Goal: Communication & Community: Answer question/provide support

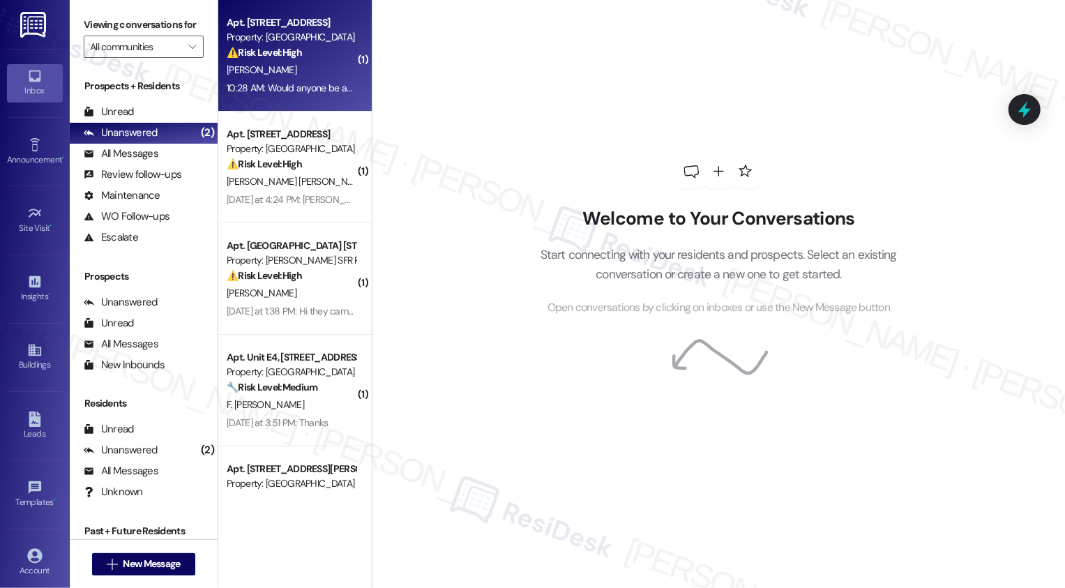
click at [280, 89] on div "10:28 AM: Would anyone be able to tell me what time someone will be here to rep…" at bounding box center [436, 88] width 419 height 13
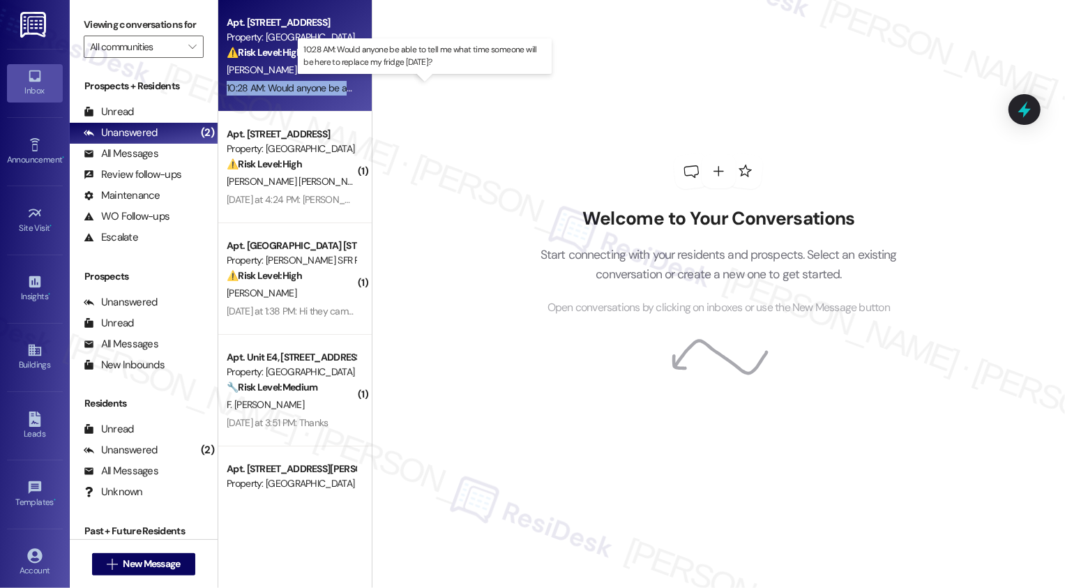
click at [280, 89] on div "10:28 AM: Would anyone be able to tell me what time someone will be here to rep…" at bounding box center [436, 88] width 419 height 13
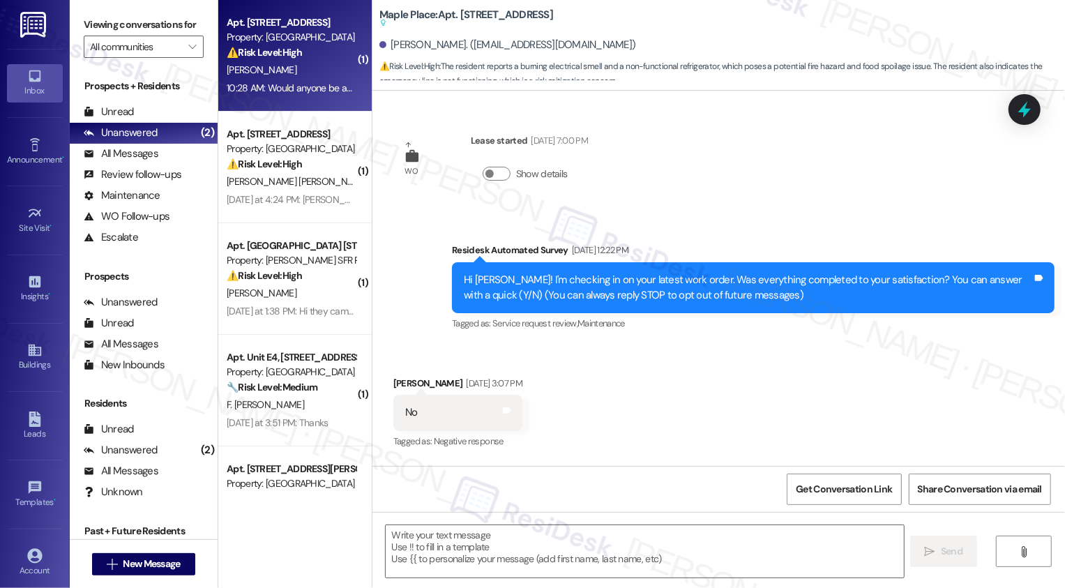
click at [305, 303] on div "[DATE] at 1:38 PM: Hi they came out [DATE] cleaning up mold with Clorox it goes…" at bounding box center [291, 311] width 132 height 17
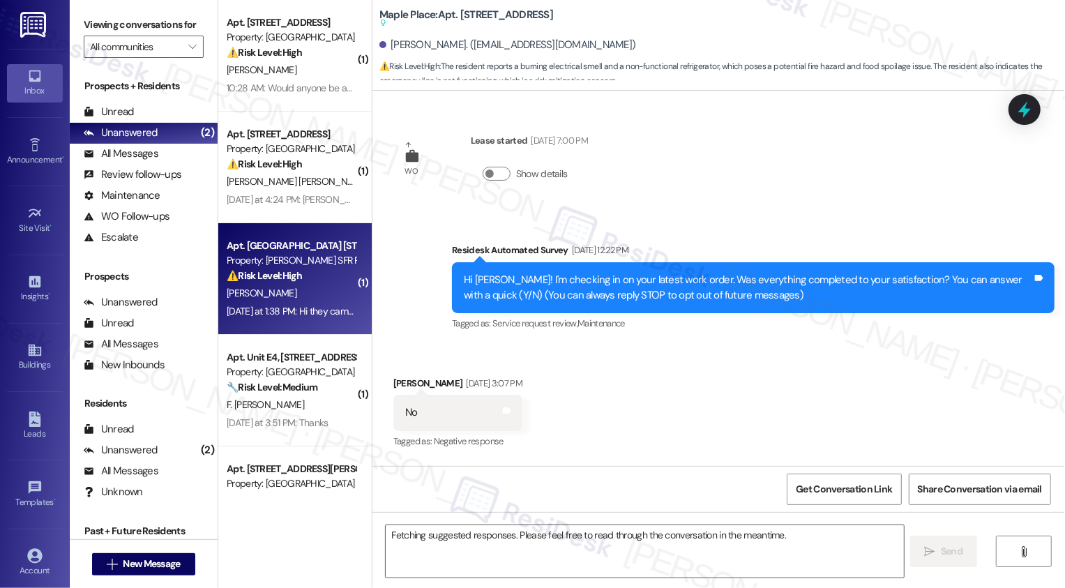
click at [305, 303] on div "[DATE] at 1:38 PM: Hi they came out [DATE] cleaning up mold with Clorox it goes…" at bounding box center [291, 311] width 132 height 17
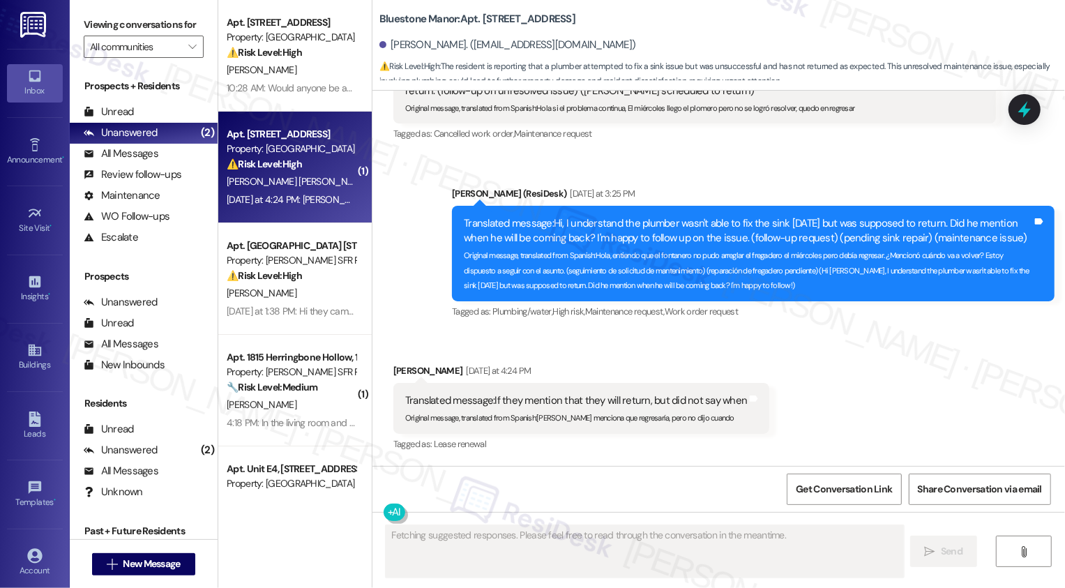
type textarea "Fetching suggested responses. Please feel free to read through the conversation…"
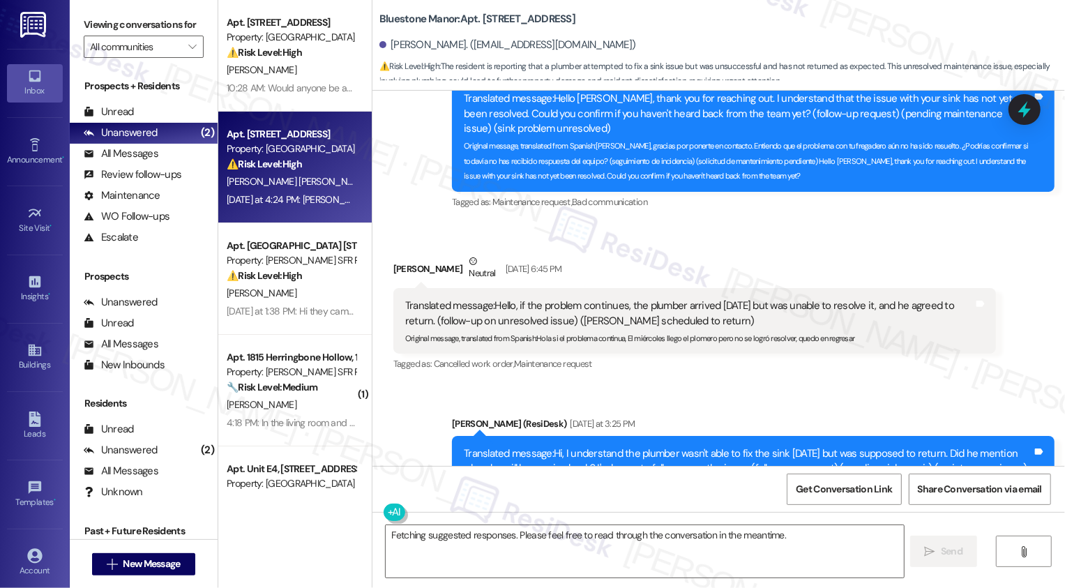
scroll to position [1775, 0]
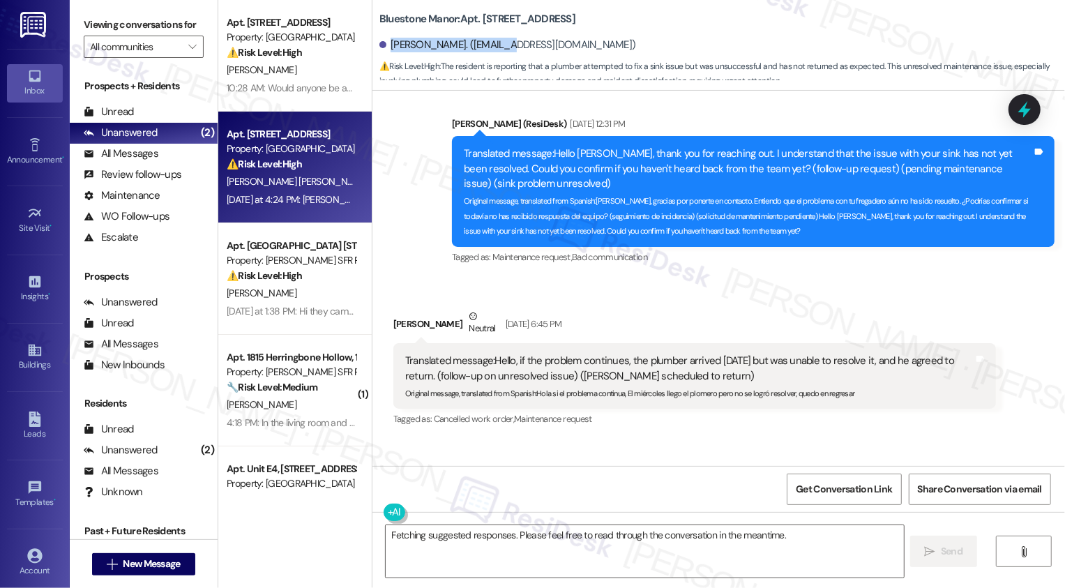
copy div "[PERSON_NAME]."
drag, startPoint x: 383, startPoint y: 45, endPoint x: 488, endPoint y: 49, distance: 105.4
click at [488, 49] on div "[PERSON_NAME]. ([EMAIL_ADDRESS][DOMAIN_NAME])" at bounding box center [507, 45] width 257 height 15
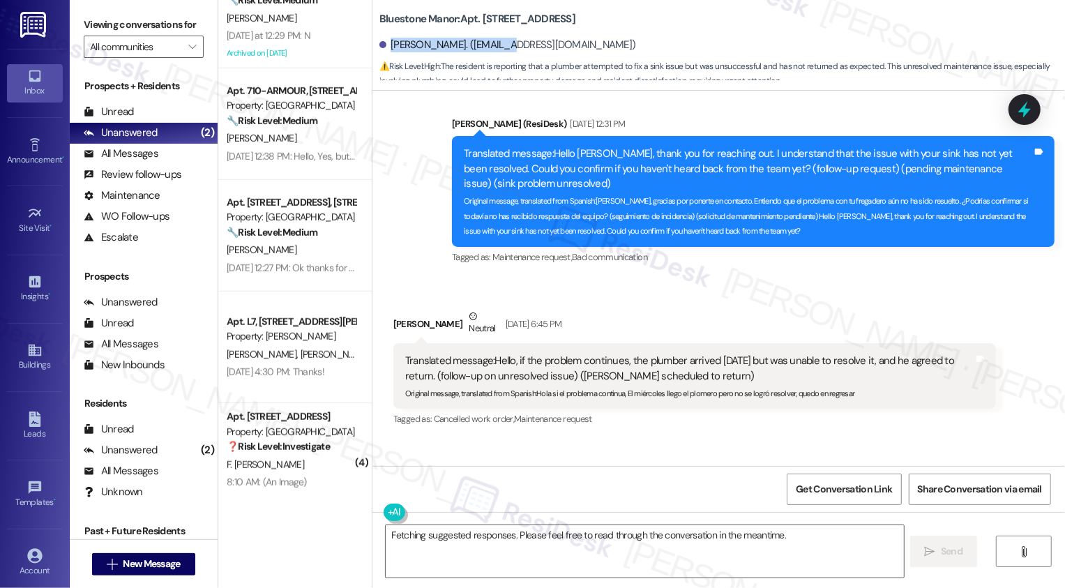
scroll to position [738, 0]
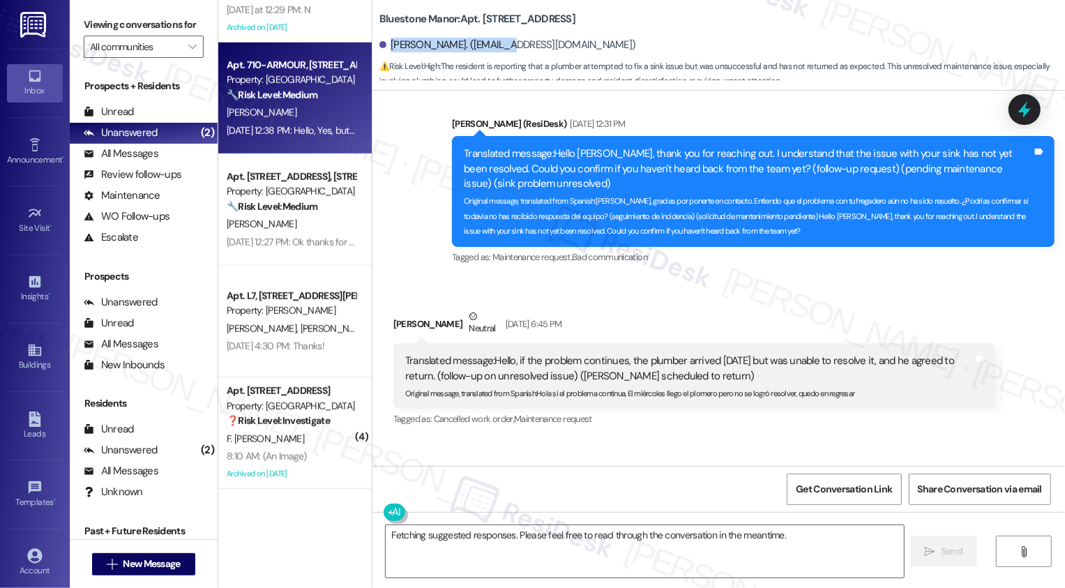
click at [282, 124] on div "[DATE] 12:38 PM: Hello, Yes, but it didn't work well and they changed it for a …" at bounding box center [482, 130] width 511 height 13
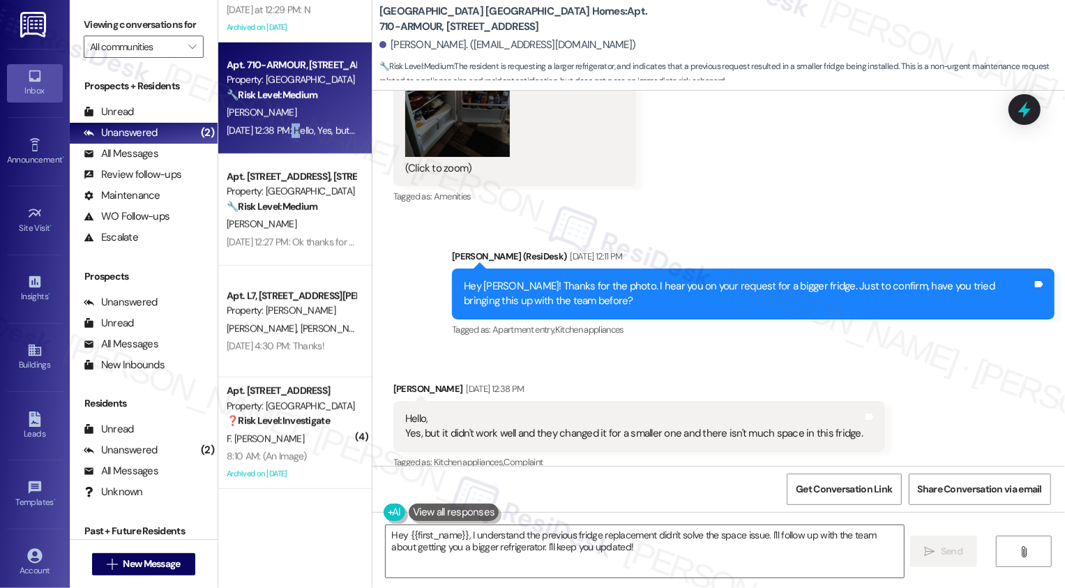
scroll to position [1755, 0]
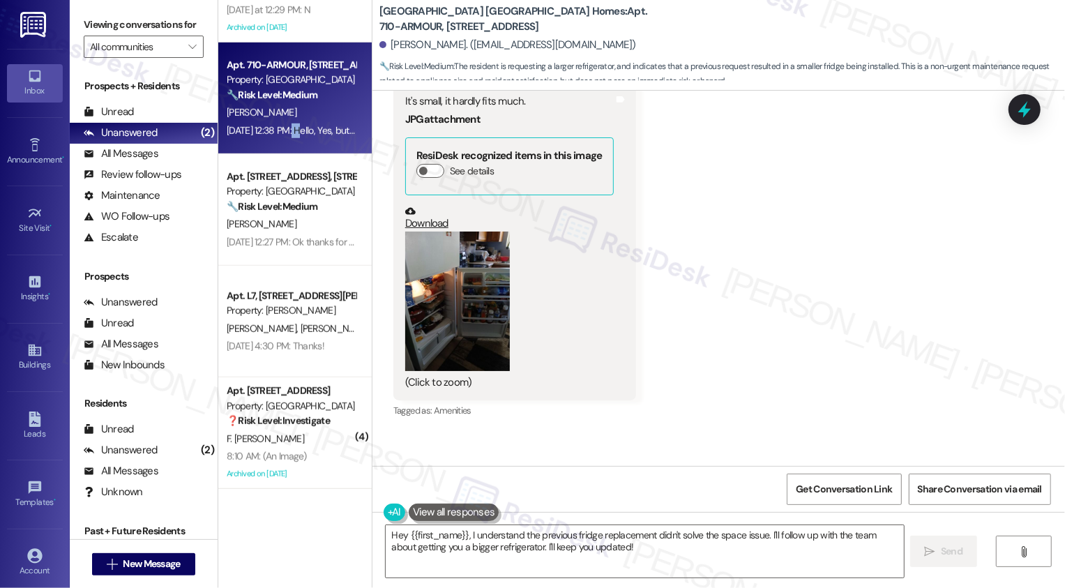
click at [420, 210] on link "Download" at bounding box center [509, 218] width 208 height 24
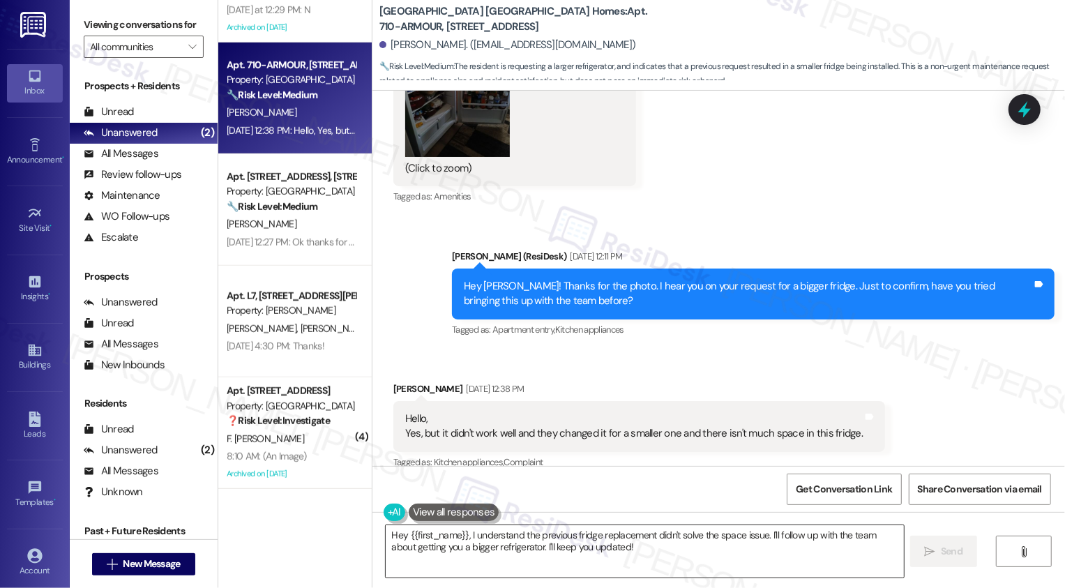
click at [480, 547] on textarea "Hey {{first_name}}, I understand the previous fridge replacement didn't solve t…" at bounding box center [645, 551] width 518 height 52
click at [471, 535] on textarea "Hey {{first_name}}, I understand the previous fridge replacement didn't solve t…" at bounding box center [645, 551] width 518 height 52
click at [664, 548] on textarea "Hey {{first_name}}, I understand the previous fridge replacement didn't solve t…" at bounding box center [645, 551] width 518 height 52
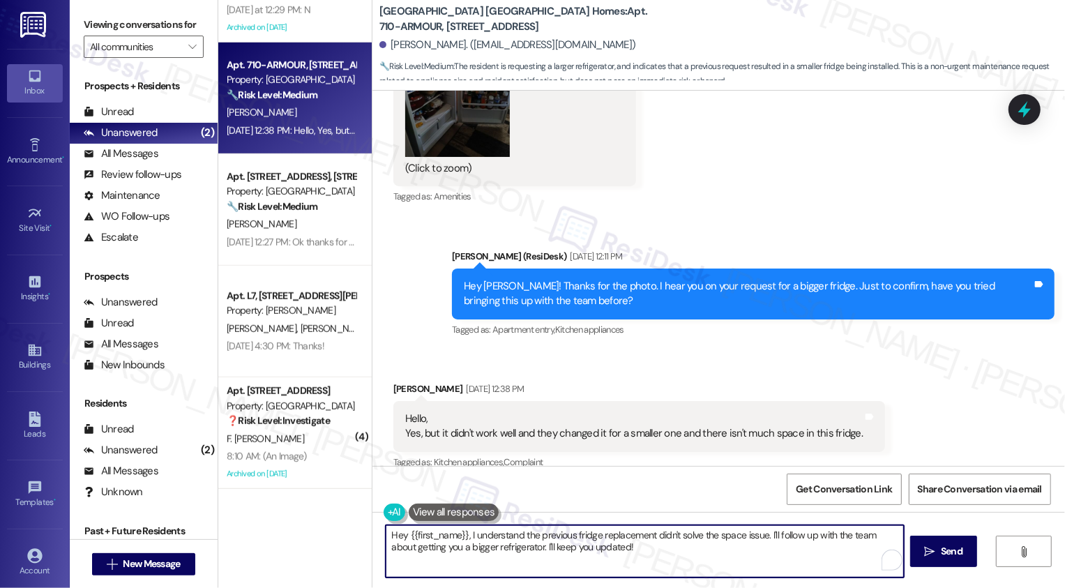
drag, startPoint x: 761, startPoint y: 535, endPoint x: 772, endPoint y: 555, distance: 23.1
click at [772, 555] on textarea "Hey {{first_name}}, I understand the previous fridge replacement didn't solve t…" at bounding box center [645, 551] width 518 height 52
drag, startPoint x: 761, startPoint y: 533, endPoint x: 777, endPoint y: 554, distance: 25.4
click at [777, 554] on textarea "Hey {{first_name}}, I understand the previous fridge replacement didn't solve t…" at bounding box center [643, 551] width 518 height 52
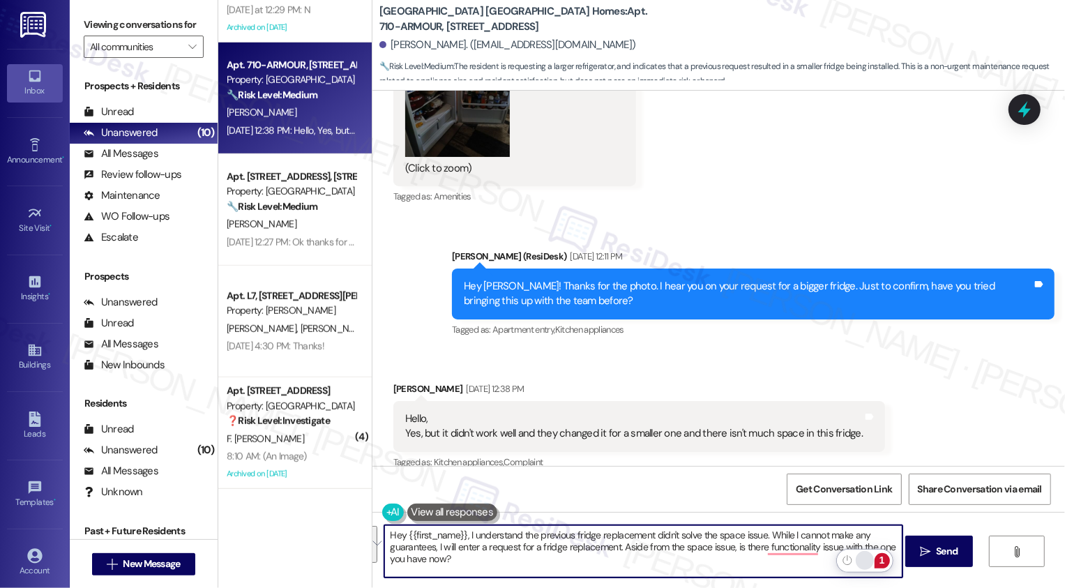
click at [865, 561] on div "Rewrite with Grammarly" at bounding box center [864, 560] width 15 height 16
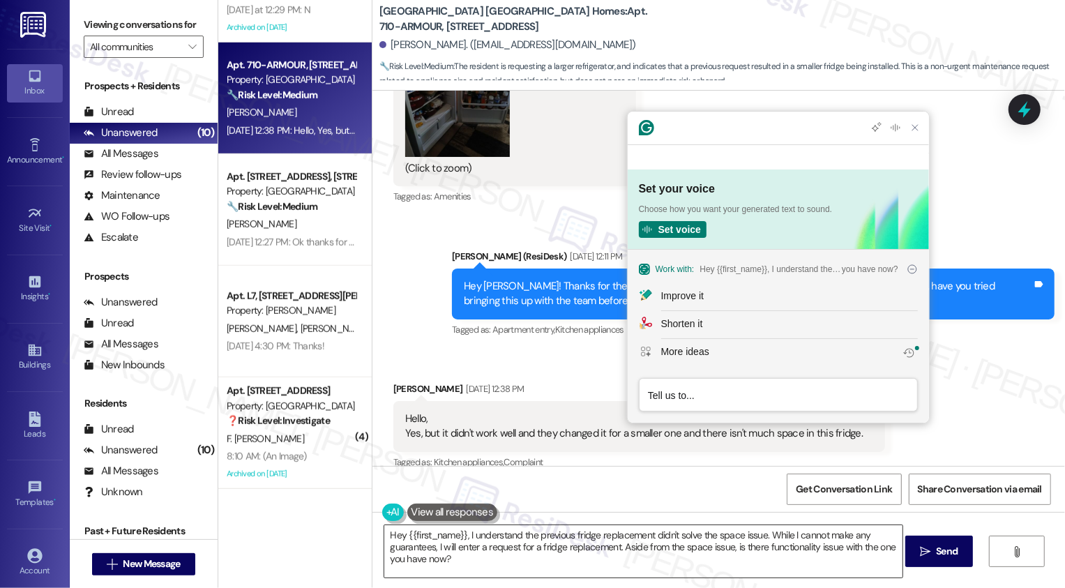
scroll to position [0, 0]
click at [714, 298] on div "Improve it" at bounding box center [789, 296] width 257 height 15
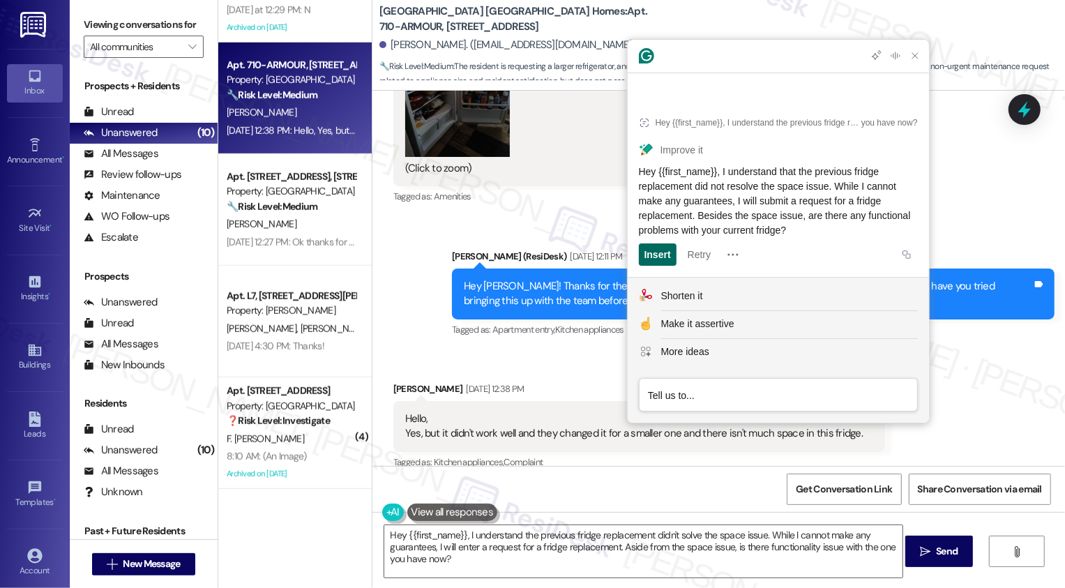
click at [656, 255] on div "Insert" at bounding box center [657, 254] width 26 height 22
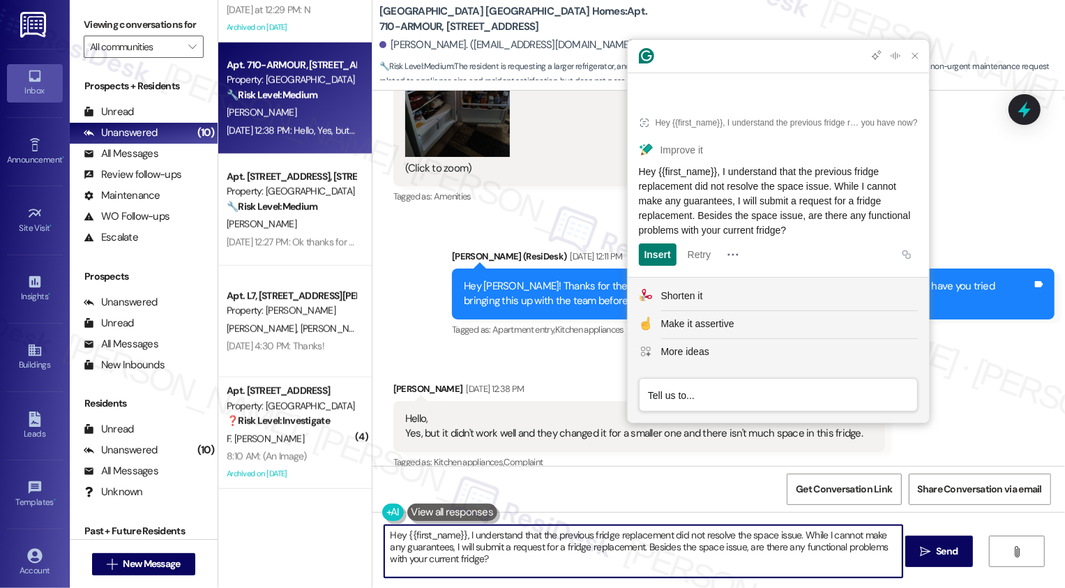
click at [537, 554] on textarea "Hey {{first_name}}, I understand that the previous fridge replacement did not r…" at bounding box center [643, 551] width 518 height 52
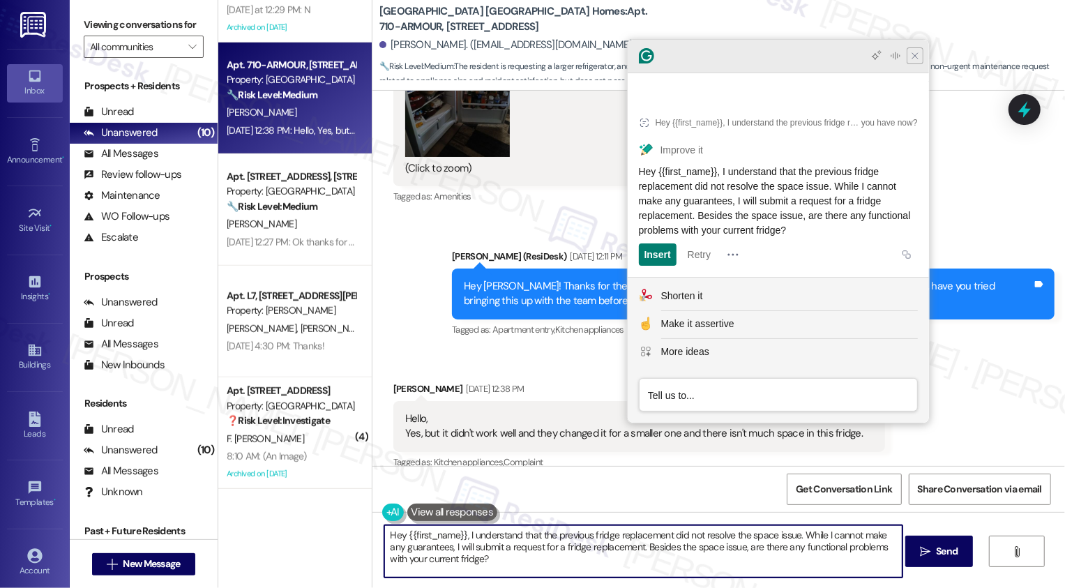
type textarea "Hey {{first_name}}, I understand that the previous fridge replacement did not r…"
click at [917, 61] on icon "Close Grammarly Assistant" at bounding box center [914, 55] width 11 height 11
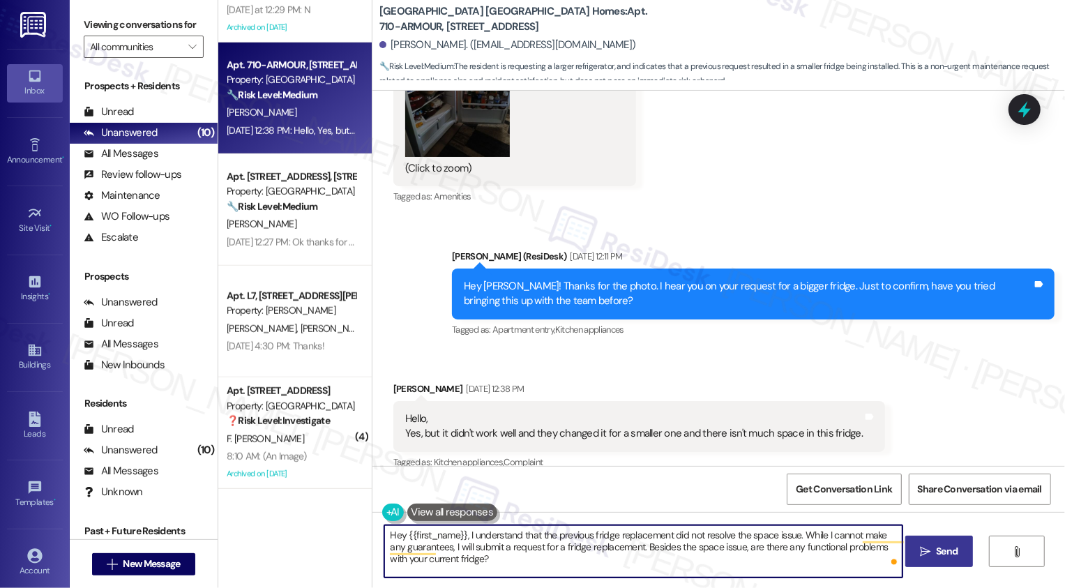
click at [942, 560] on button " Send" at bounding box center [939, 550] width 68 height 31
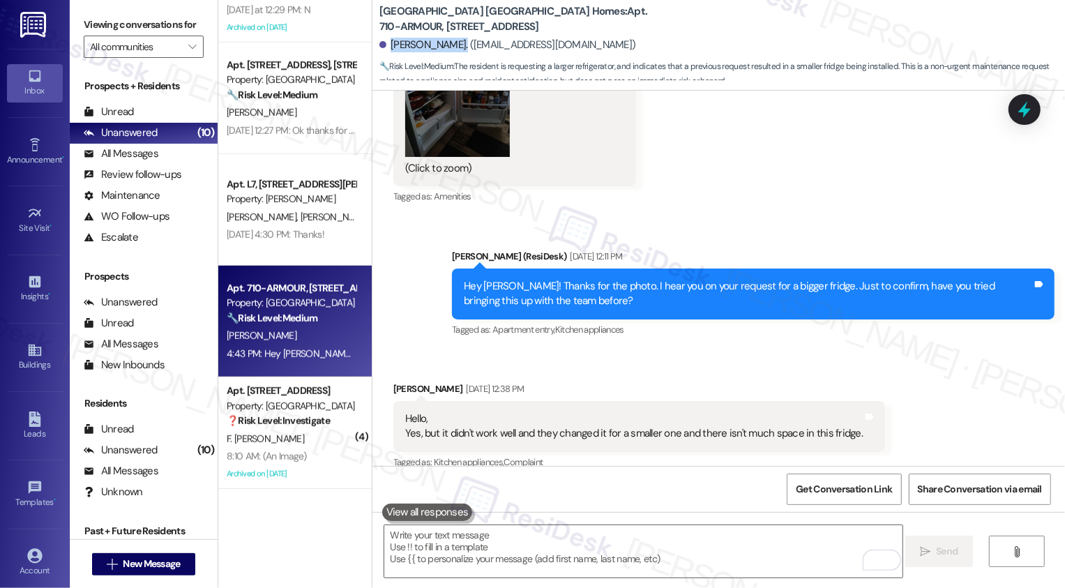
drag, startPoint x: 383, startPoint y: 45, endPoint x: 441, endPoint y: 43, distance: 58.6
click at [441, 43] on div "[PERSON_NAME]. ([EMAIL_ADDRESS][DOMAIN_NAME])" at bounding box center [507, 45] width 257 height 15
copy div "[PERSON_NAME]"
drag, startPoint x: 590, startPoint y: 10, endPoint x: 598, endPoint y: 20, distance: 12.4
click at [599, 21] on b "[GEOGRAPHIC_DATA] [GEOGRAPHIC_DATA] Homes: Apt. 710-[GEOGRAPHIC_DATA], [STREET_…" at bounding box center [518, 19] width 279 height 30
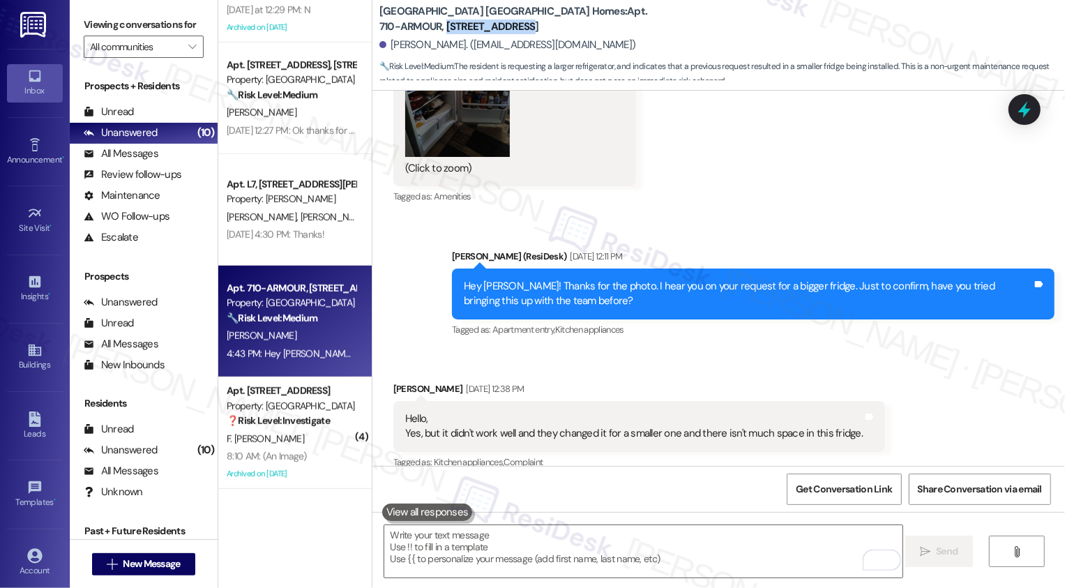
copy b "[STREET_ADDRESS]"
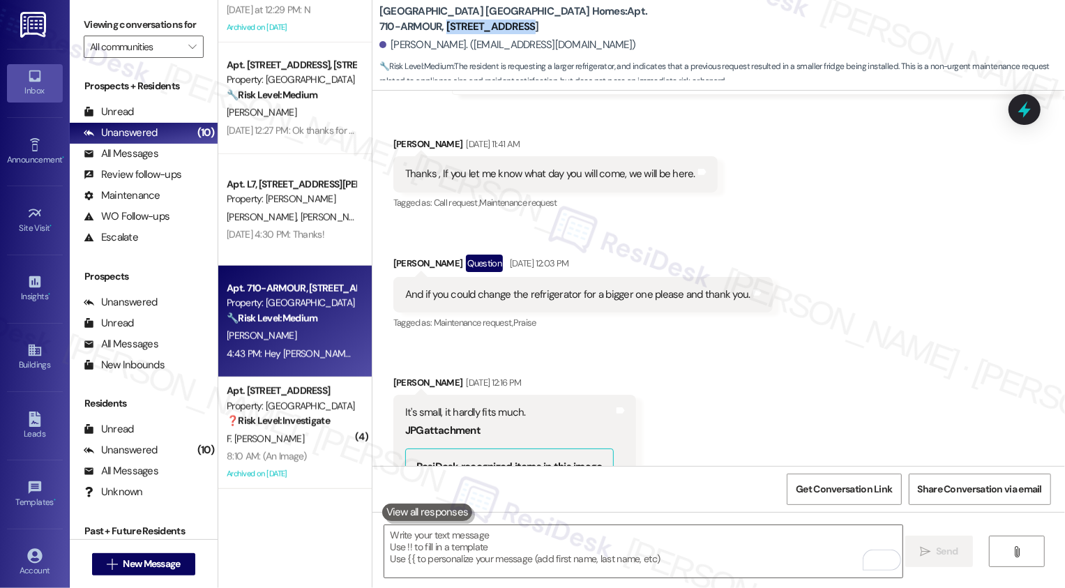
scroll to position [1449, 0]
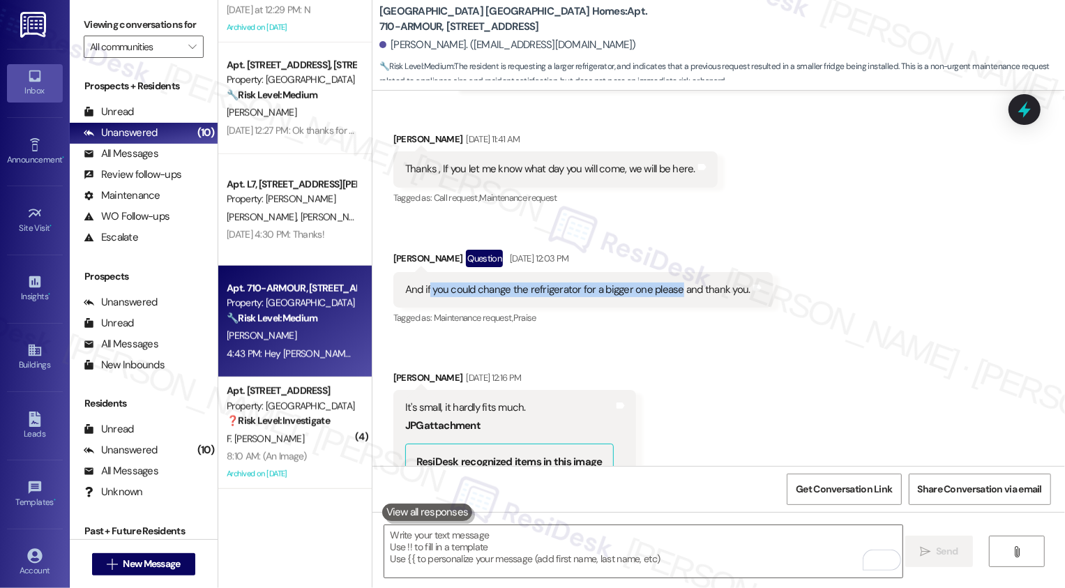
drag, startPoint x: 421, startPoint y: 275, endPoint x: 668, endPoint y: 278, distance: 246.8
click at [668, 282] on div "And if you could change the refrigerator for a bigger one please and thank you." at bounding box center [577, 289] width 345 height 15
copy div "you could change the refrigerator for a bigger one please"
click at [549, 556] on textarea "To enrich screen reader interactions, please activate Accessibility in Grammarl…" at bounding box center [643, 551] width 518 height 52
paste textarea "you could change the refrigerator for a bigger one please"
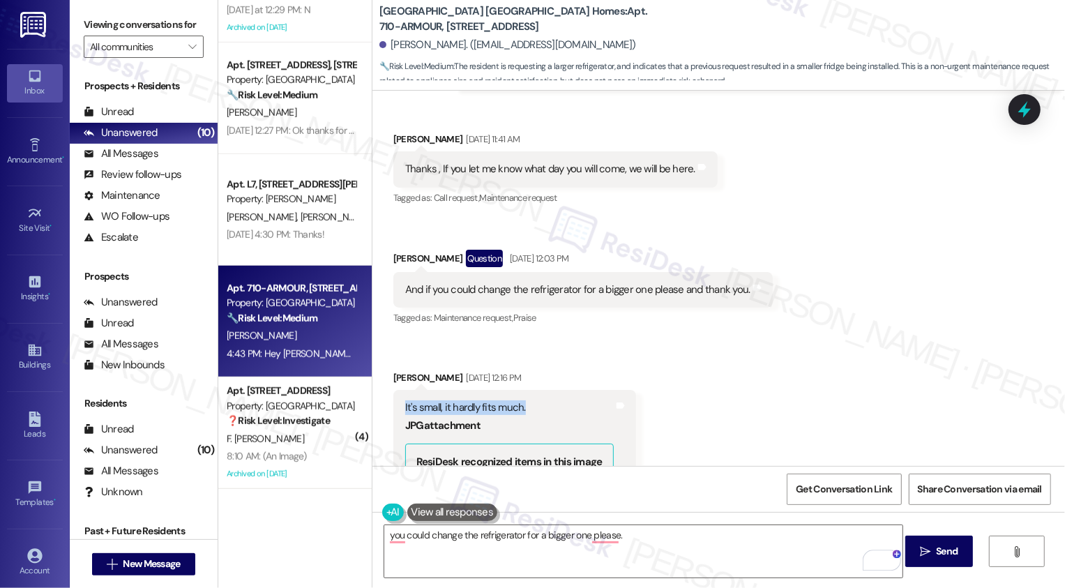
drag, startPoint x: 475, startPoint y: 387, endPoint x: 525, endPoint y: 390, distance: 49.6
click at [525, 400] on div "It's small, it hardly fits much. JPG attachment ResiDesk recognized items in th…" at bounding box center [509, 548] width 211 height 296
copy div "It's small, it hardly fits much."
click at [645, 547] on textarea "you could change the refrigerator for a bigger one please." at bounding box center [643, 551] width 518 height 52
paste textarea "It's small, it hardly fits much."
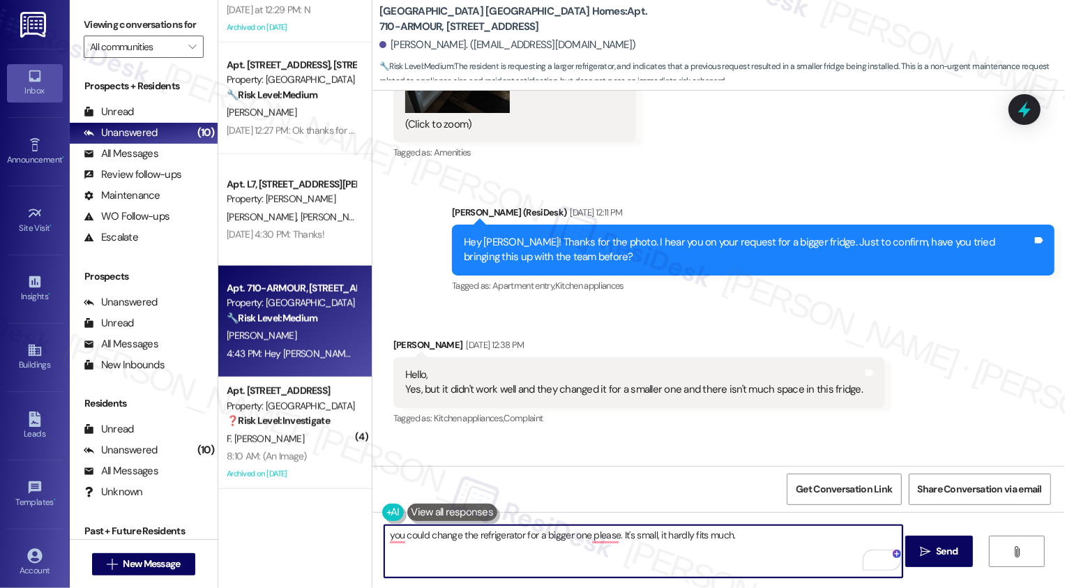
scroll to position [2082, 0]
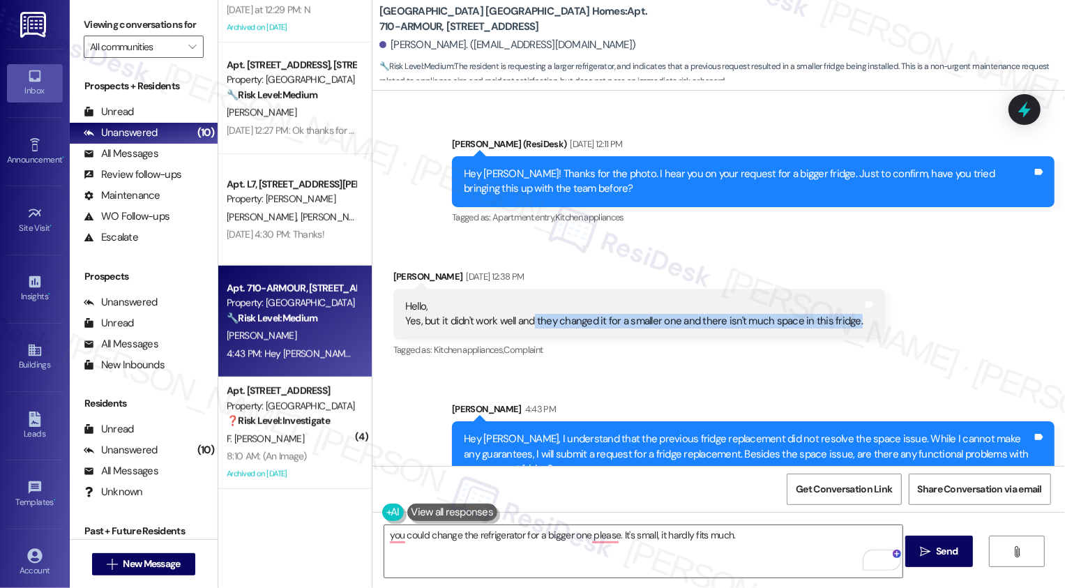
drag, startPoint x: 524, startPoint y: 302, endPoint x: 841, endPoint y: 312, distance: 317.4
click at [841, 312] on div "Hello, Yes, but it didn't work well and they changed it for a smaller one and t…" at bounding box center [638, 314] width 491 height 51
copy div "they changed it for a smaller one and there isn't much space in this fridge."
click at [751, 560] on textarea "you could change the refrigerator for a bigger one please. It's small, it hardl…" at bounding box center [643, 551] width 518 height 52
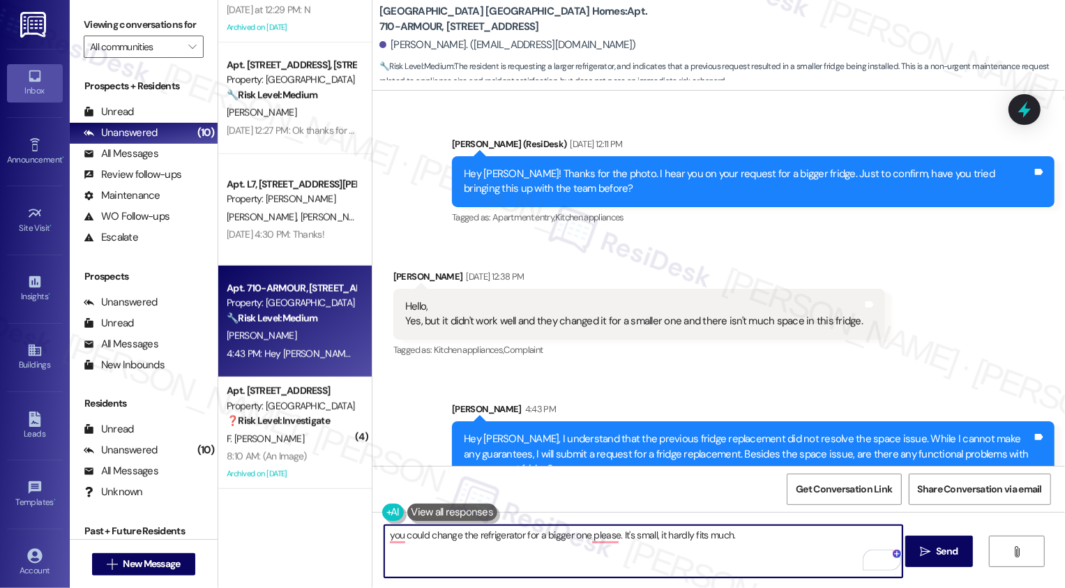
paste textarea "they changed it for a smaller one and there isn't much space in this fridge."
type textarea "you could change the refrigerator for a bigger one please. It's small, it hardl…"
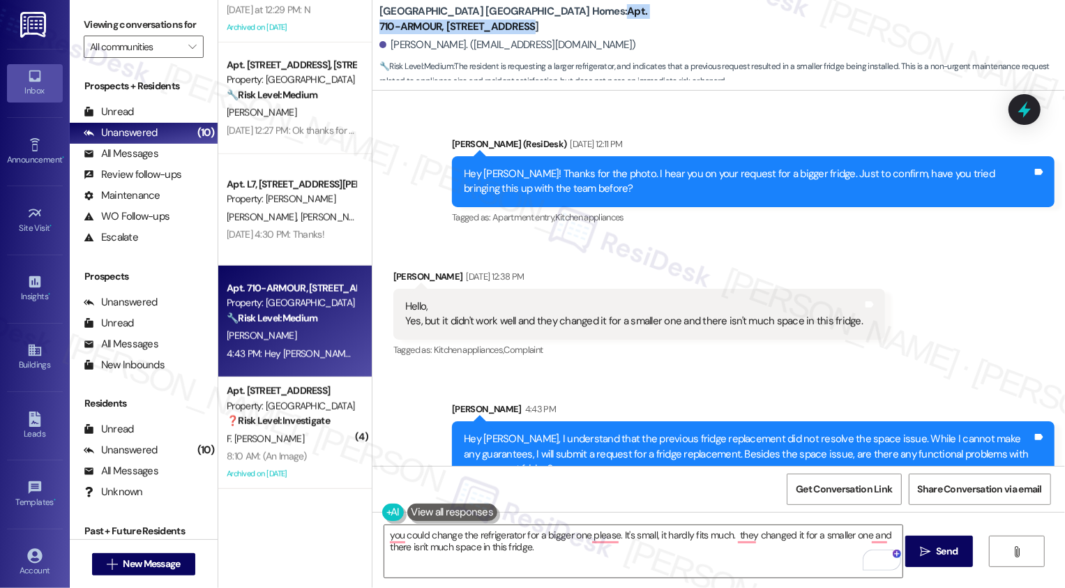
drag, startPoint x: 503, startPoint y: 12, endPoint x: 506, endPoint y: 22, distance: 10.8
click at [506, 23] on b "[GEOGRAPHIC_DATA] [GEOGRAPHIC_DATA] Homes: Apt. 710-[GEOGRAPHIC_DATA], [STREET_…" at bounding box center [518, 19] width 279 height 30
copy b "Apt. 710-ARMOUR, [STREET_ADDRESS]"
click at [602, 26] on b "[GEOGRAPHIC_DATA] [GEOGRAPHIC_DATA] Homes: Apt. 710-[GEOGRAPHIC_DATA], [STREET_…" at bounding box center [518, 19] width 279 height 30
drag, startPoint x: 591, startPoint y: 11, endPoint x: 594, endPoint y: 20, distance: 8.8
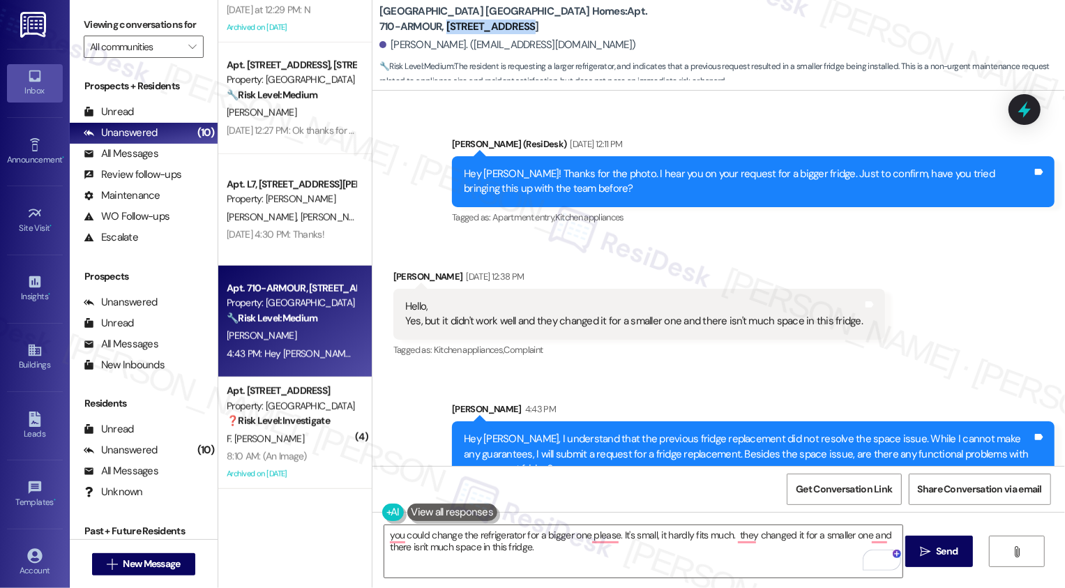
click at [594, 20] on b "[GEOGRAPHIC_DATA] [GEOGRAPHIC_DATA] Homes: Apt. 710-[GEOGRAPHIC_DATA], [STREET_…" at bounding box center [518, 19] width 279 height 30
copy b "[STREET_ADDRESS]"
click at [408, 405] on div "Sent via SMS [PERSON_NAME] 4:43 PM Hey [PERSON_NAME], I understand that the pre…" at bounding box center [718, 433] width 692 height 127
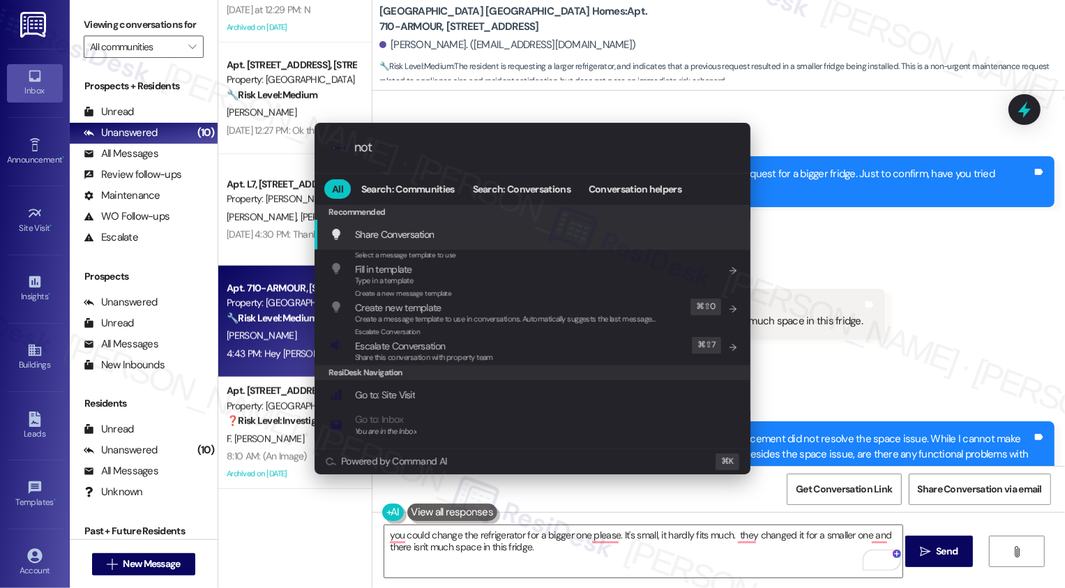
type input "note"
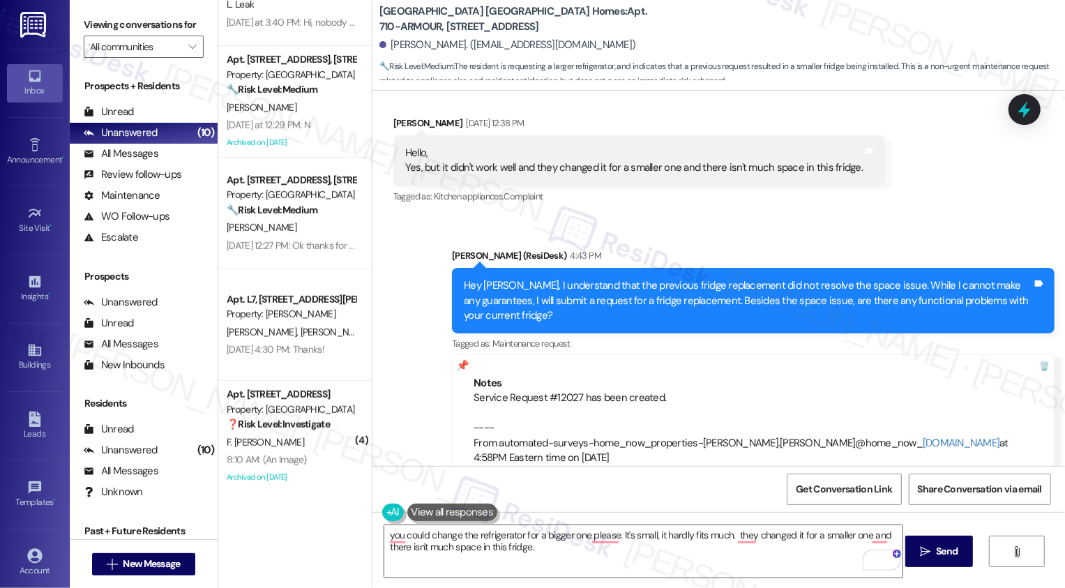
scroll to position [529, 0]
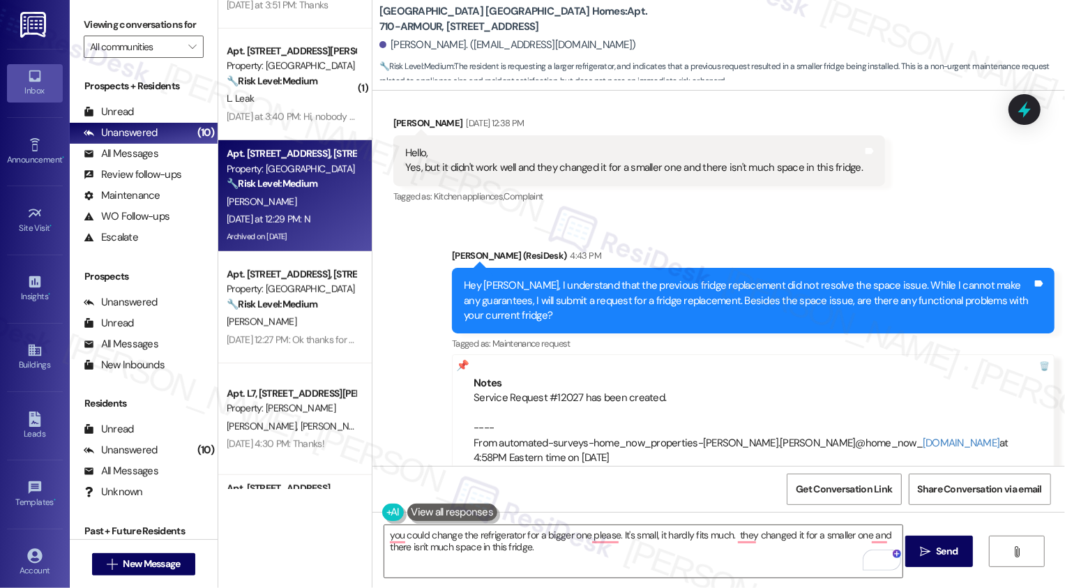
click at [263, 206] on span "[PERSON_NAME]" at bounding box center [262, 201] width 70 height 13
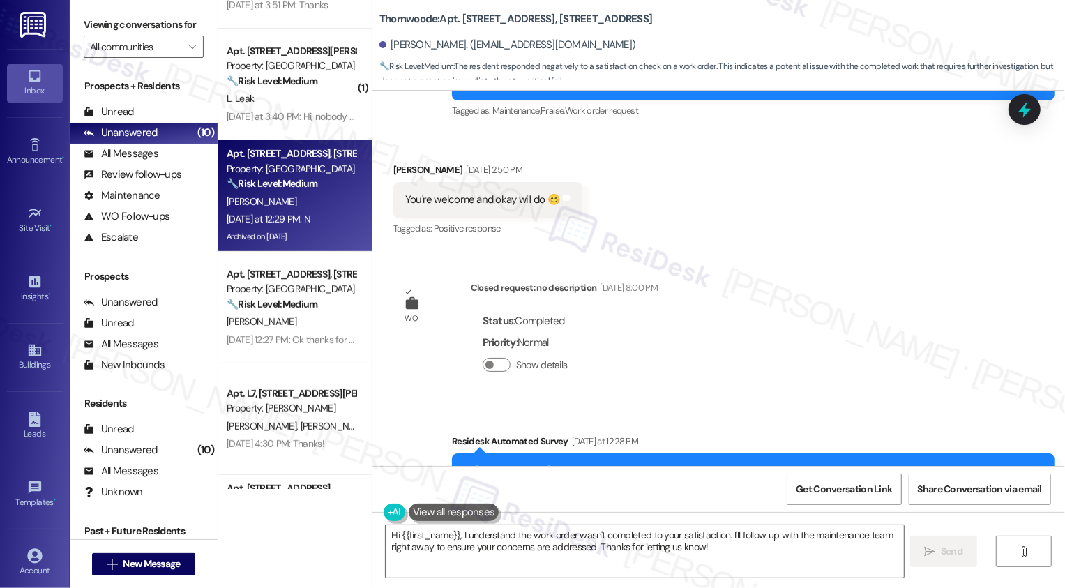
scroll to position [1945, 0]
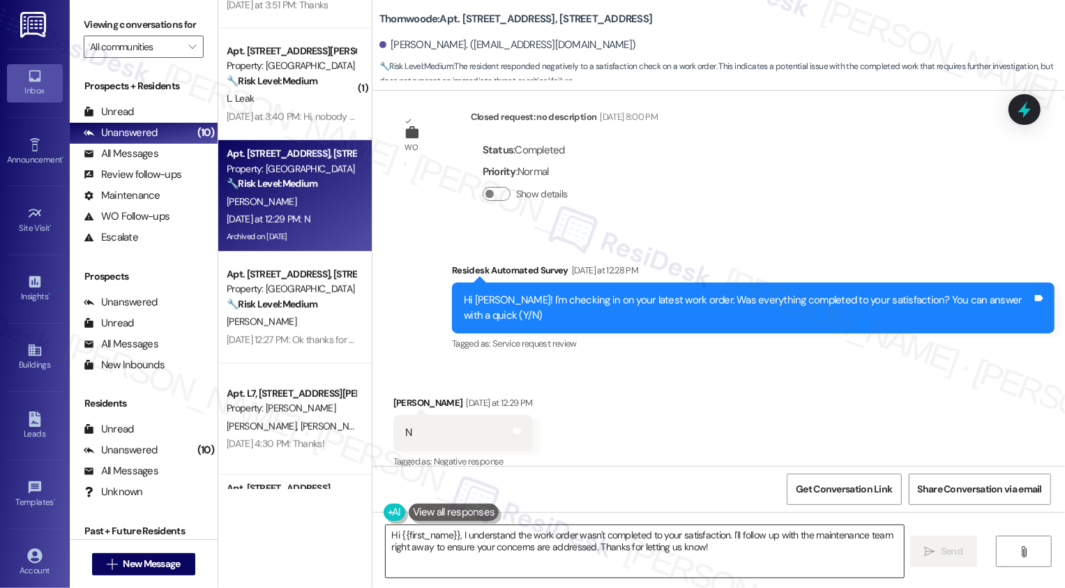
click at [512, 560] on textarea "Hi {{first_name}}, I understand the work order wasn't completed to your satisfa…" at bounding box center [645, 551] width 518 height 52
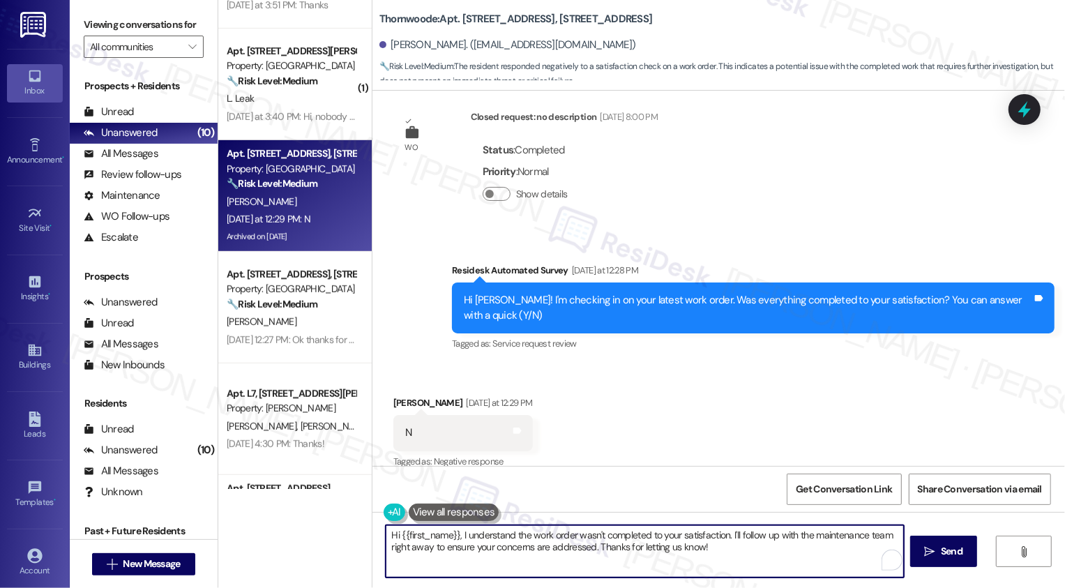
click at [466, 550] on textarea "Hi {{first_name}}, I understand the work order wasn't completed to your satisfa…" at bounding box center [645, 551] width 518 height 52
click at [592, 543] on textarea "Hi {{first_name}}, I understand the work order wasn't completed to your satisfa…" at bounding box center [643, 551] width 518 height 52
click at [704, 551] on textarea "Hi {{first_name}}, I understand the work order wasn't completed to your satisfa…" at bounding box center [643, 551] width 518 height 52
drag, startPoint x: 723, startPoint y: 534, endPoint x: 731, endPoint y: 550, distance: 18.1
click at [731, 550] on textarea "Hi {{first_name}}, I understand the work order wasn't completed to your satisfa…" at bounding box center [643, 551] width 518 height 52
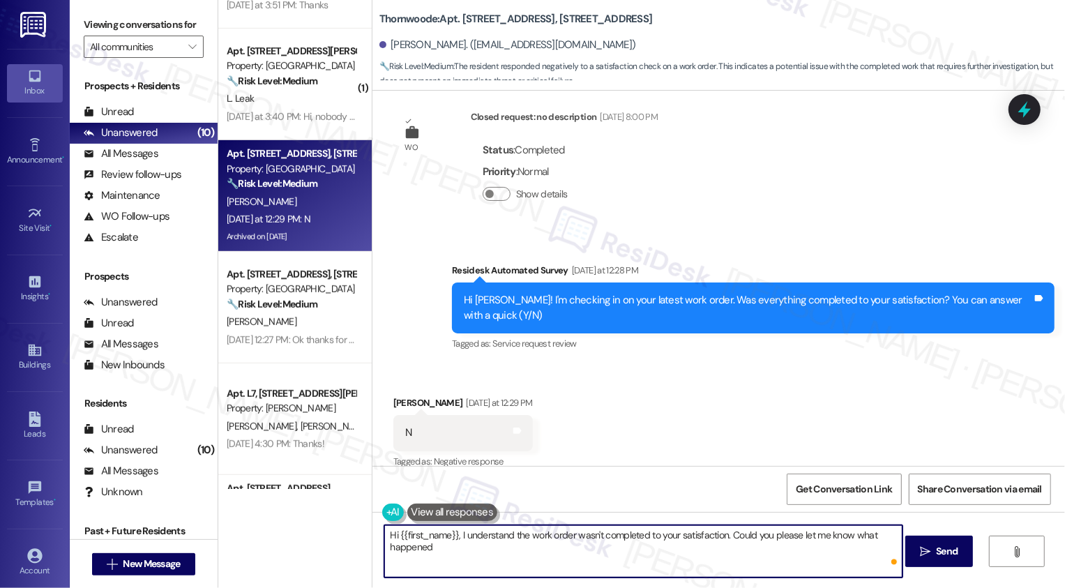
type textarea "Hi {{first_name}}, I understand the work order wasn't completed to your satisfa…"
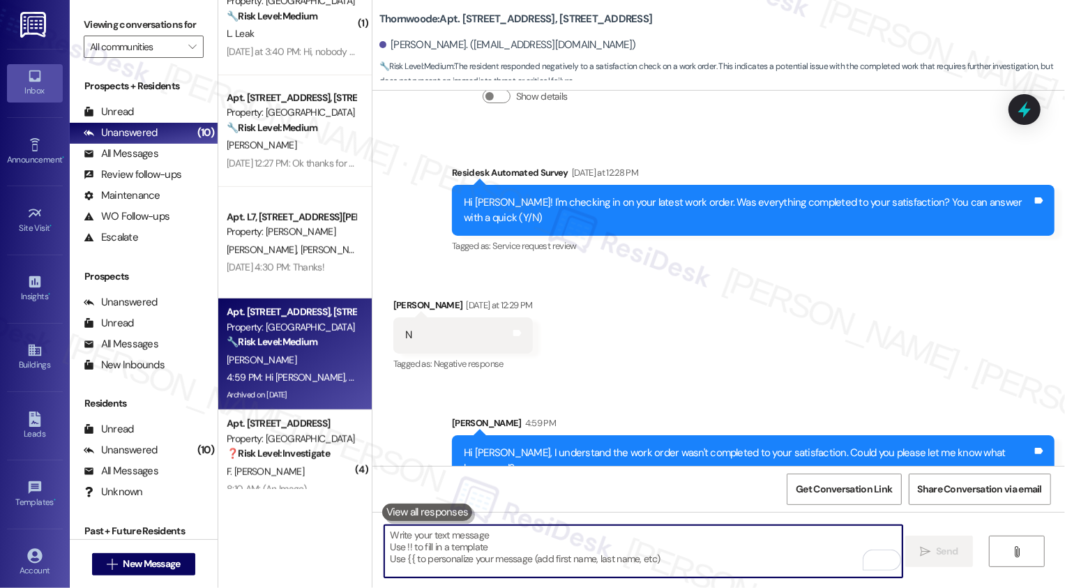
scroll to position [627, 0]
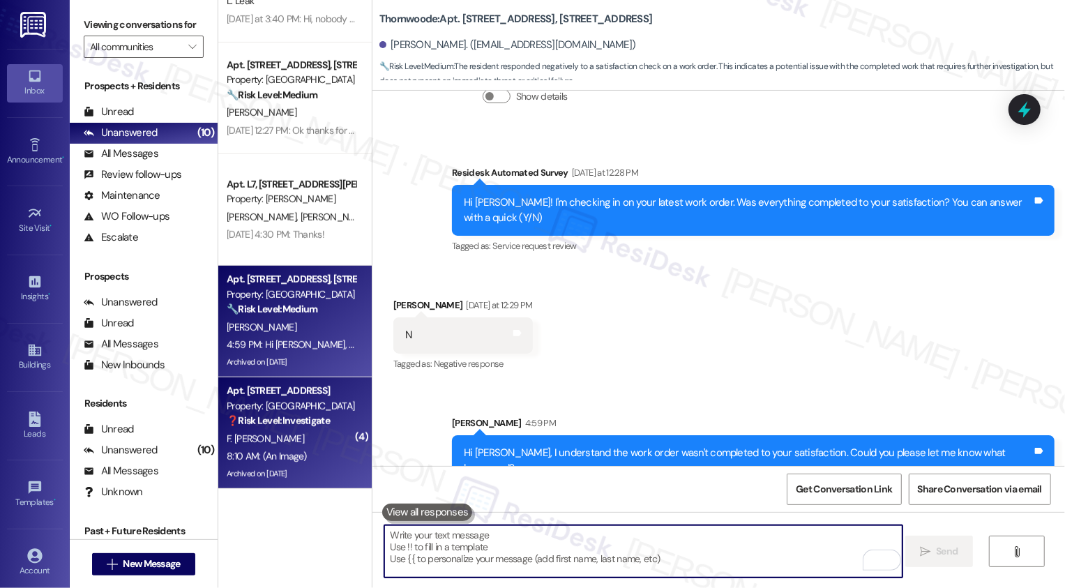
click at [285, 432] on div "F. [PERSON_NAME]" at bounding box center [291, 438] width 132 height 17
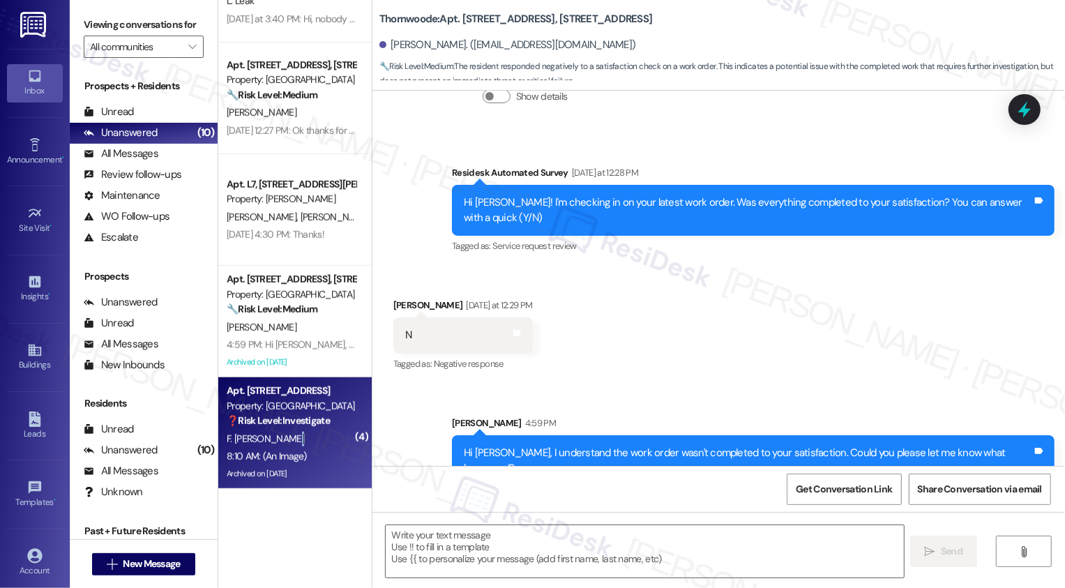
click at [285, 432] on div "F. [PERSON_NAME]" at bounding box center [291, 438] width 132 height 17
type textarea "Fetching suggested responses. Please feel free to read through the conversation…"
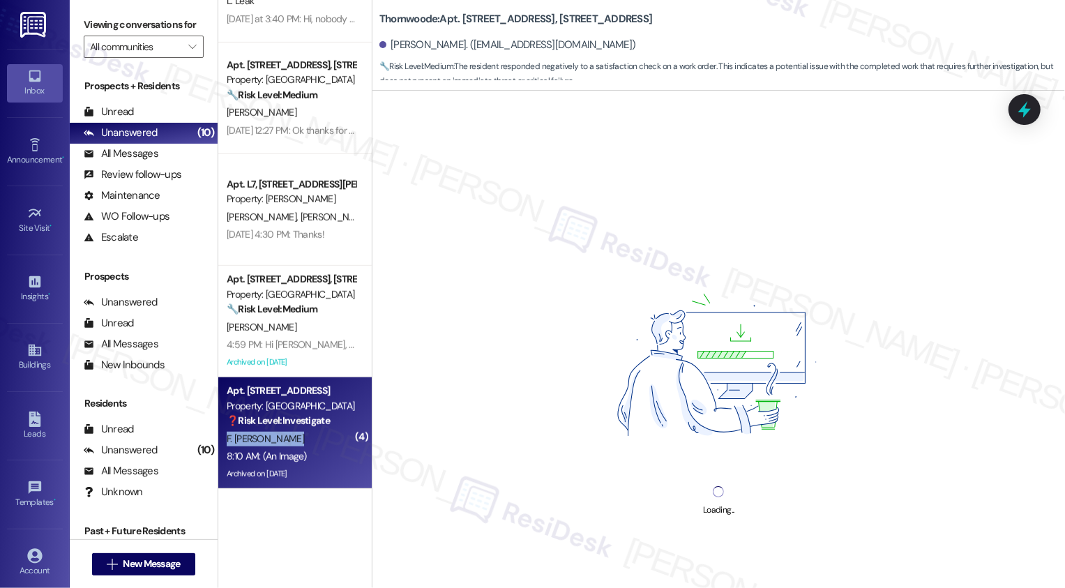
click at [285, 432] on div "F. [PERSON_NAME]" at bounding box center [291, 438] width 132 height 17
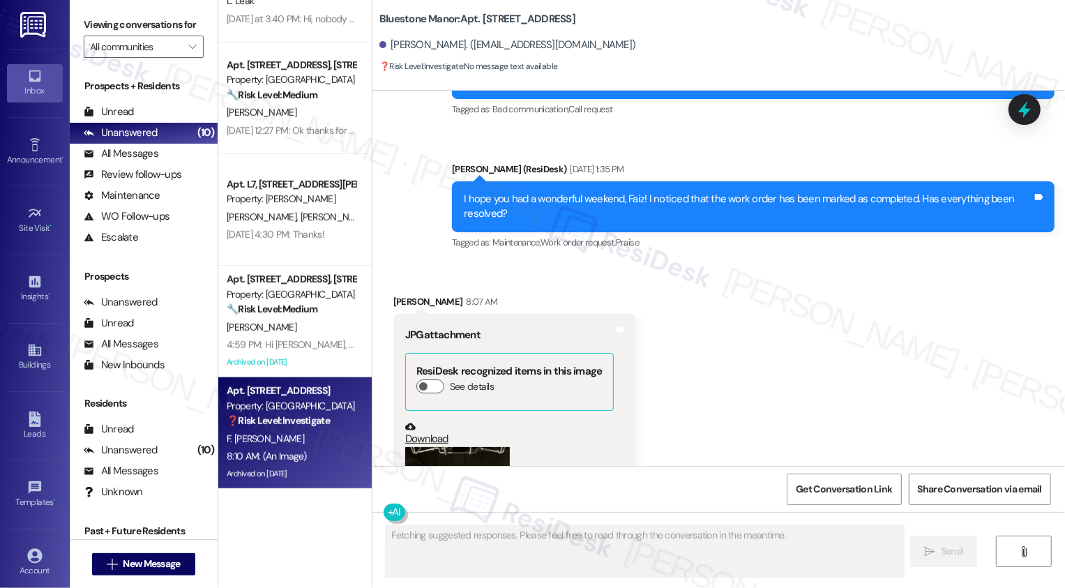
scroll to position [2875, 0]
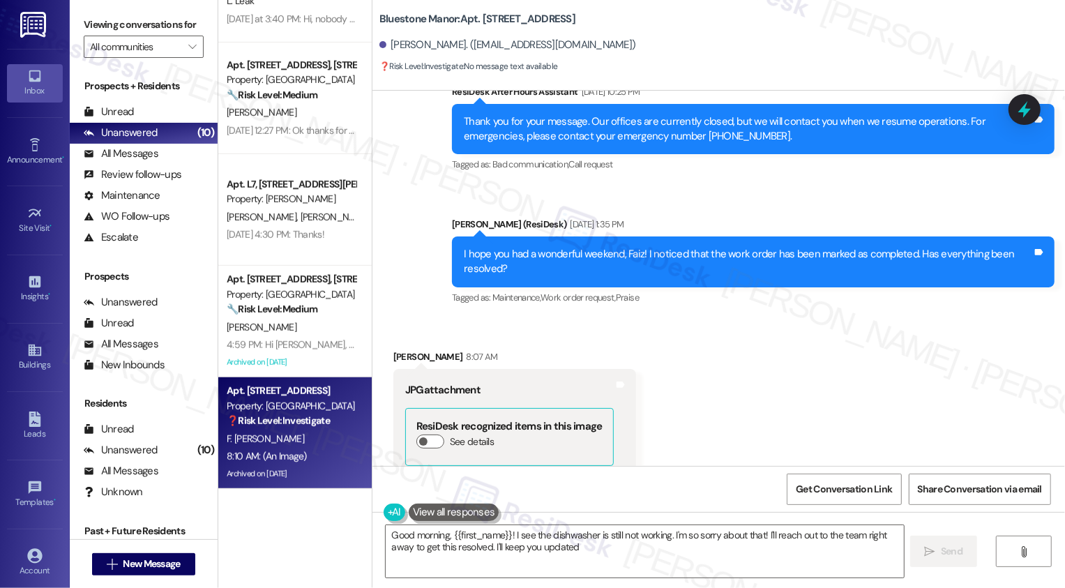
type textarea "Good morning, {{first_name}}! I see the dishwasher is still not working. I'm so…"
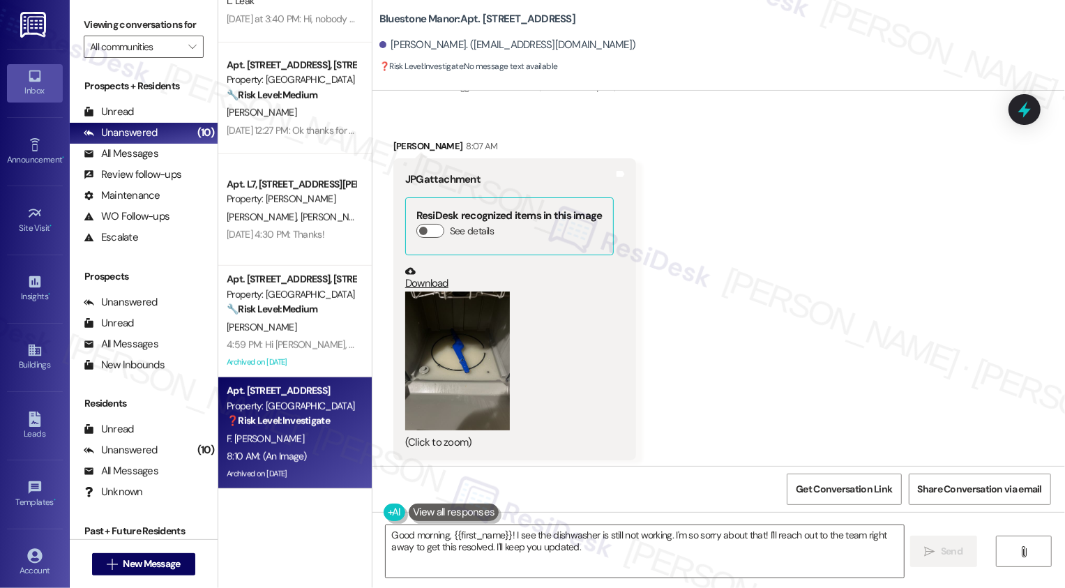
scroll to position [3085, 0]
click at [452, 339] on button "Zoom image" at bounding box center [457, 361] width 105 height 139
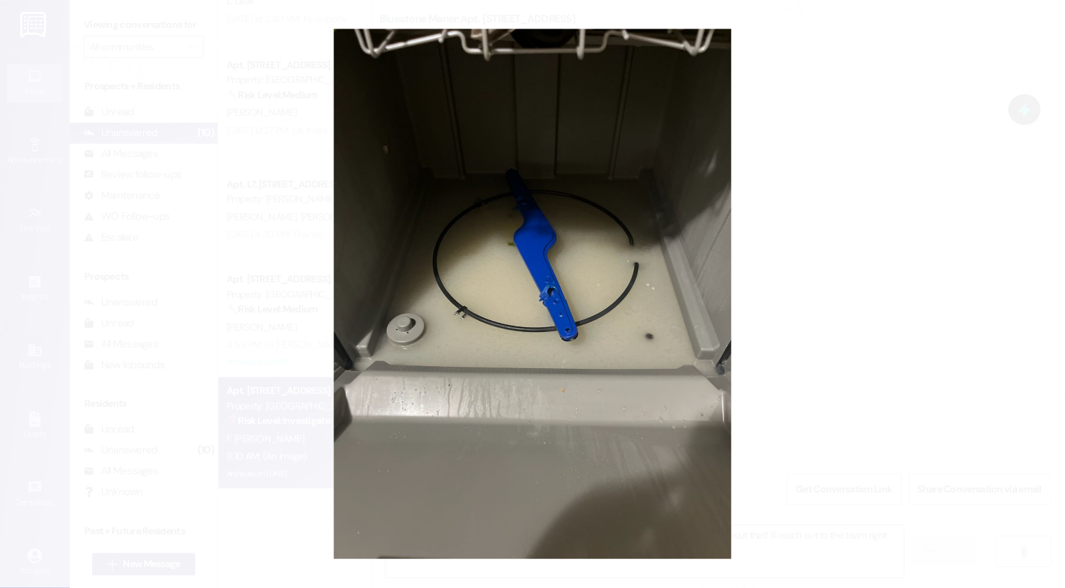
click at [753, 315] on button "Unzoom image" at bounding box center [532, 294] width 1065 height 588
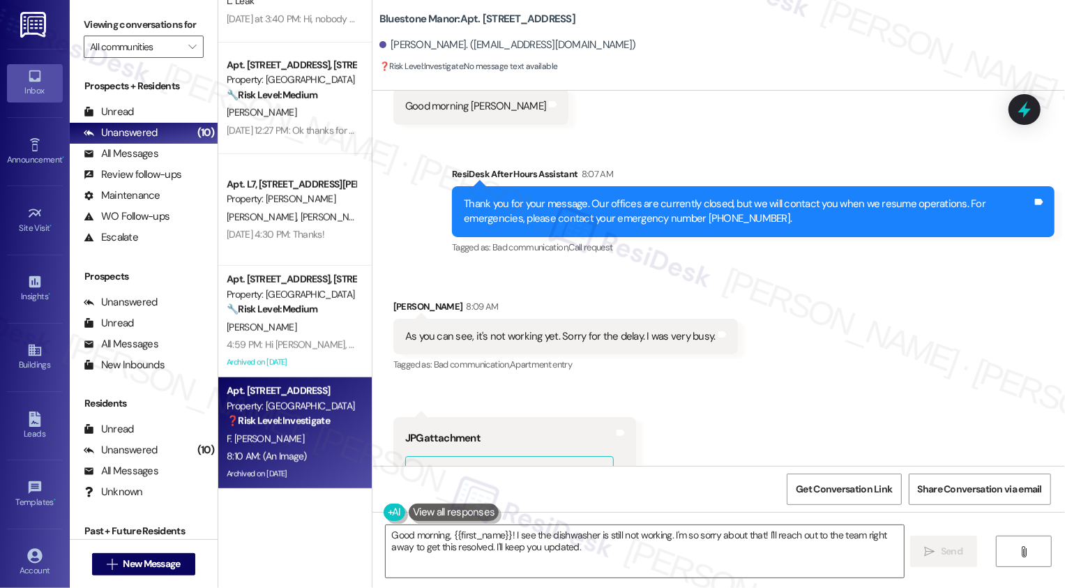
scroll to position [3670, 0]
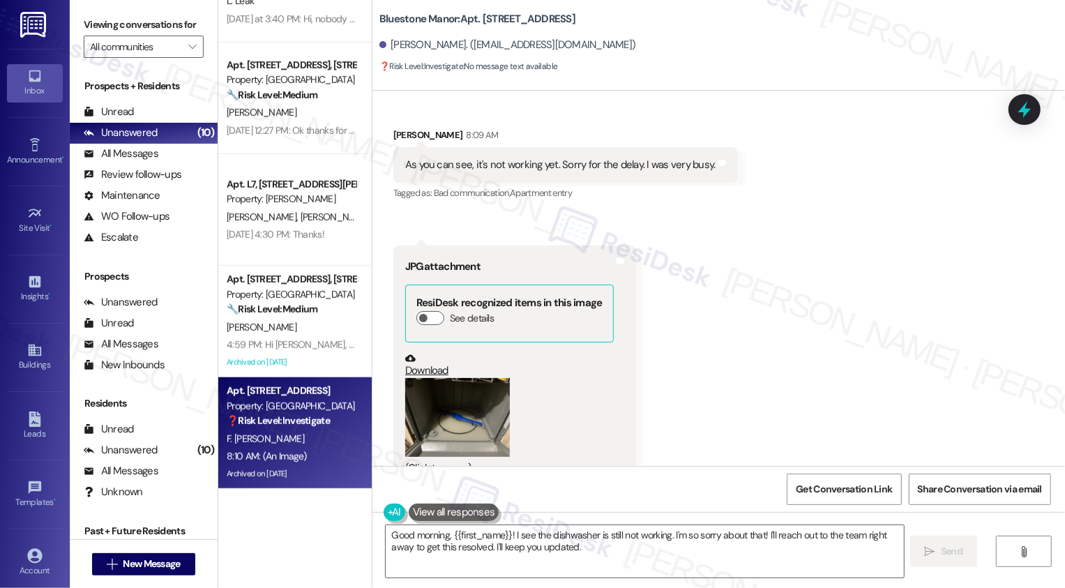
click at [440, 392] on button "Zoom image" at bounding box center [457, 417] width 105 height 79
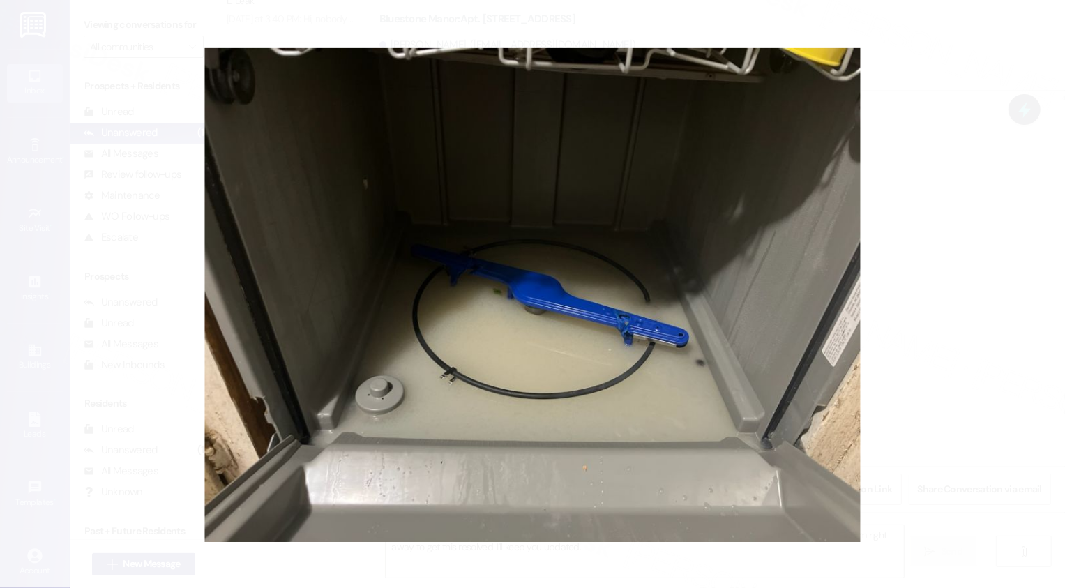
click at [956, 369] on button "Unzoom image" at bounding box center [532, 294] width 1065 height 588
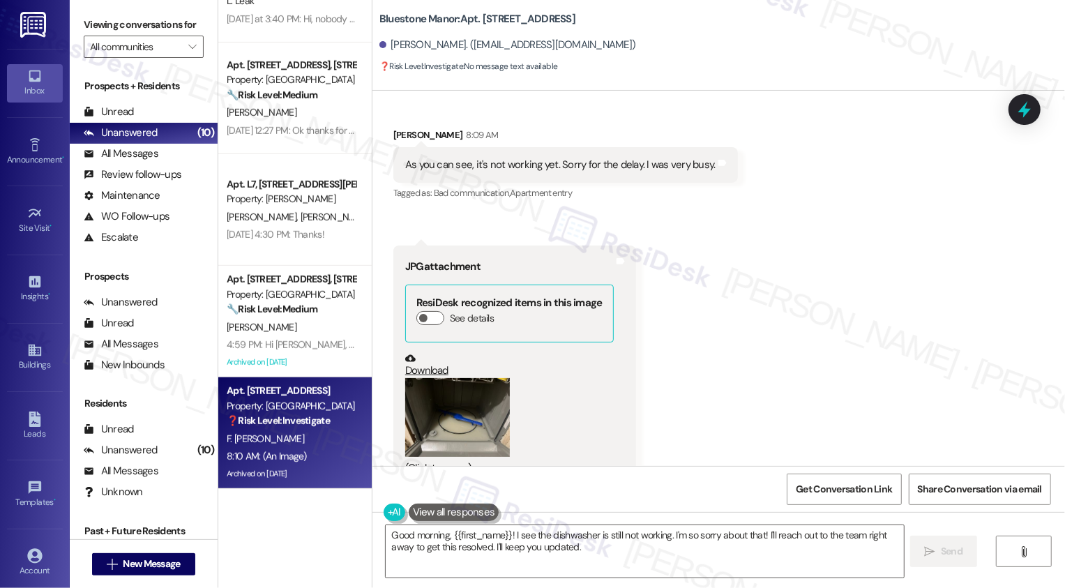
click at [426, 353] on link "Download" at bounding box center [509, 365] width 208 height 24
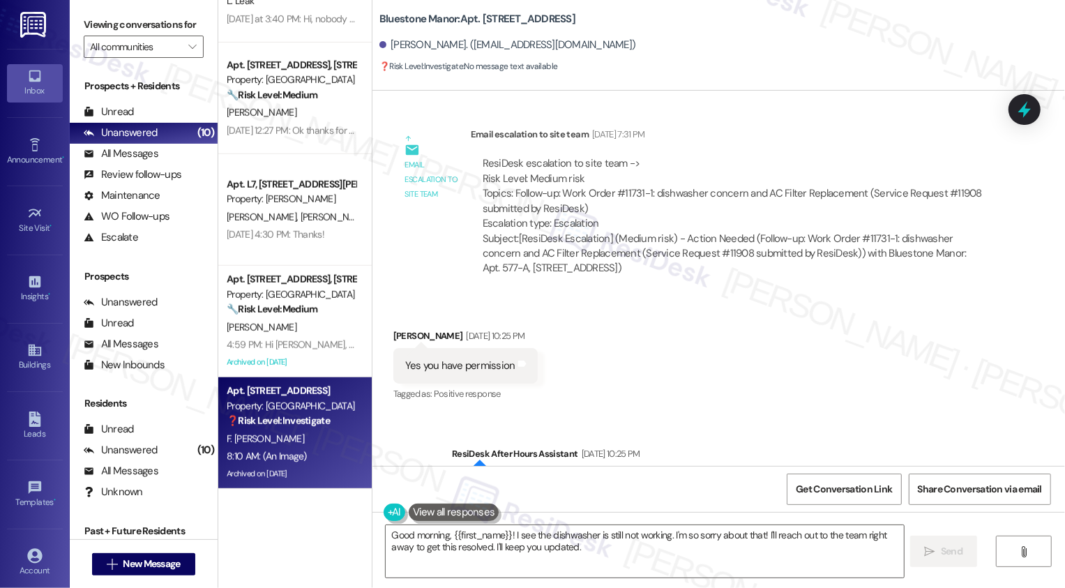
scroll to position [2466, 0]
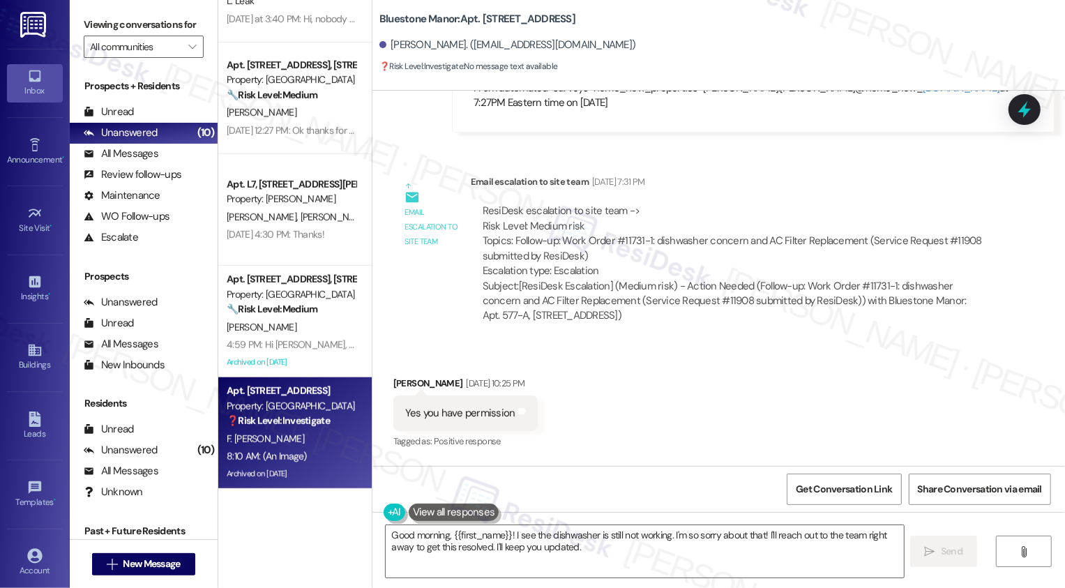
drag, startPoint x: 506, startPoint y: 19, endPoint x: 625, endPoint y: 20, distance: 119.2
click at [575, 20] on b "Bluestone Manor: Apt. [STREET_ADDRESS]" at bounding box center [477, 19] width 196 height 15
copy b "[STREET_ADDRESS]"
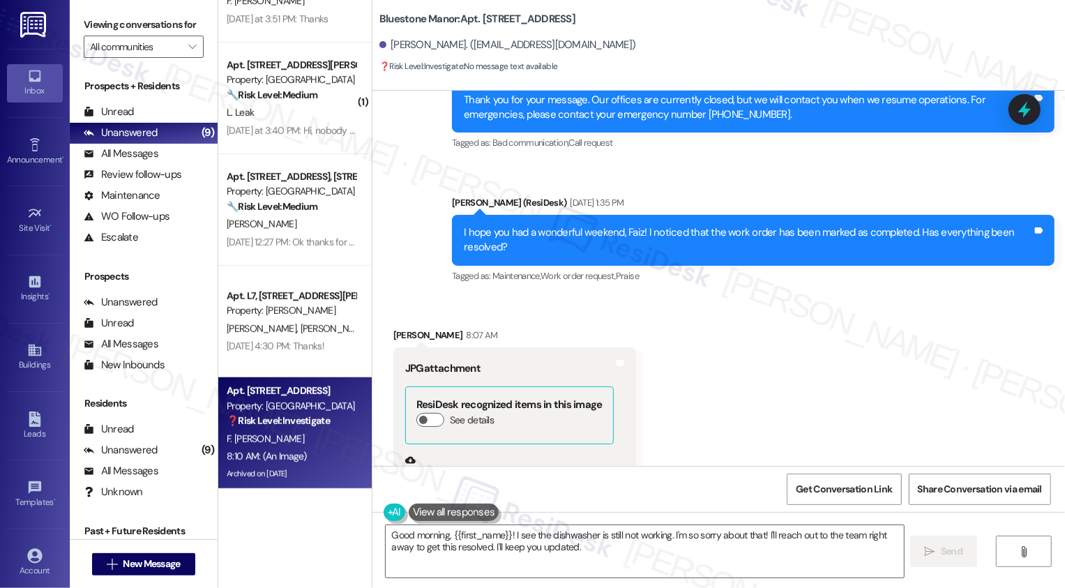
scroll to position [2907, 0]
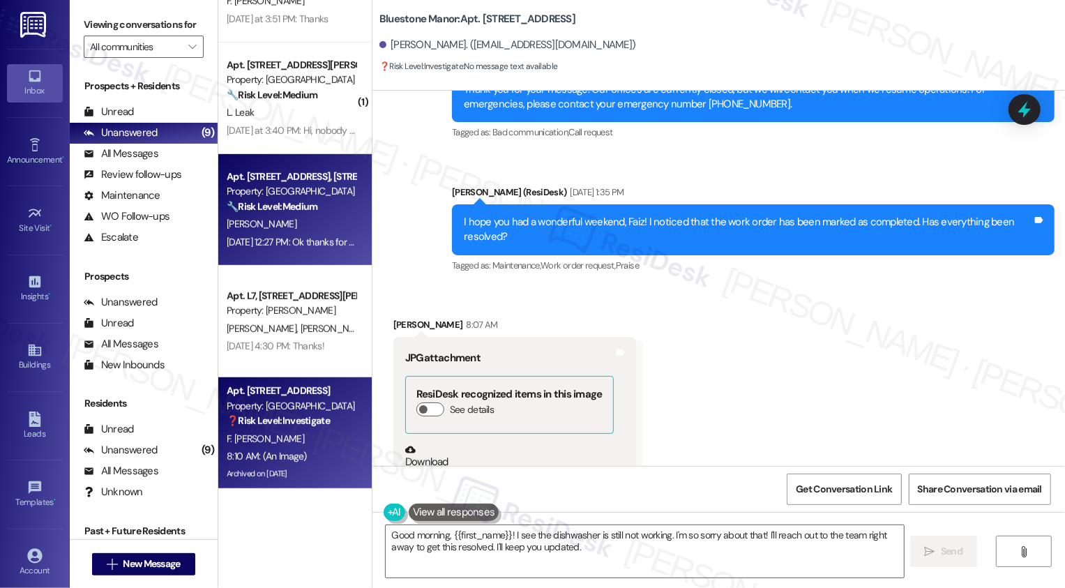
click at [291, 222] on div "[PERSON_NAME]" at bounding box center [291, 223] width 132 height 17
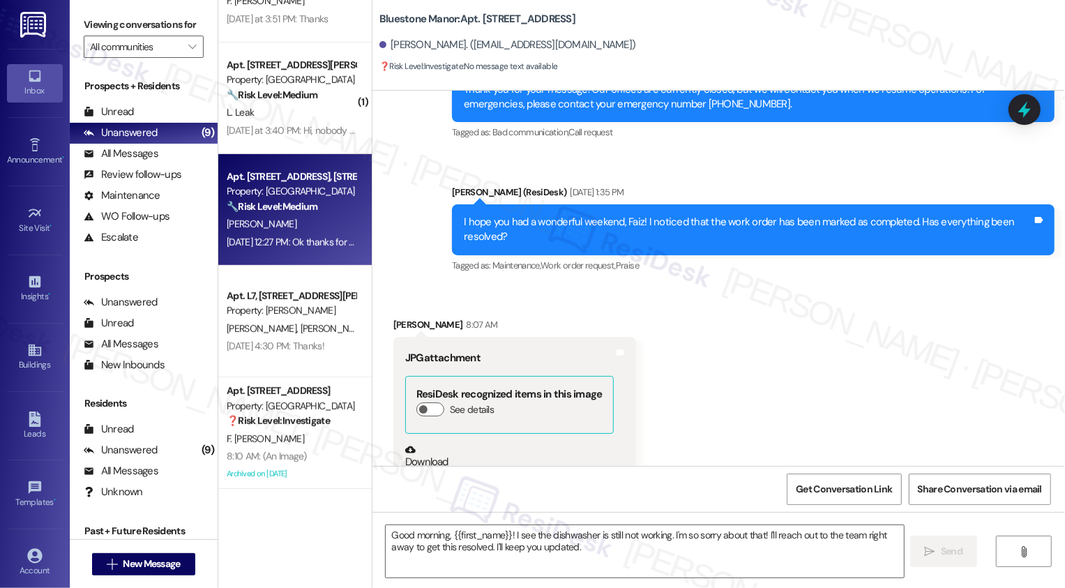
click at [291, 222] on div "[PERSON_NAME]" at bounding box center [291, 223] width 132 height 17
type textarea "Fetching suggested responses. Please feel free to read through the conversation…"
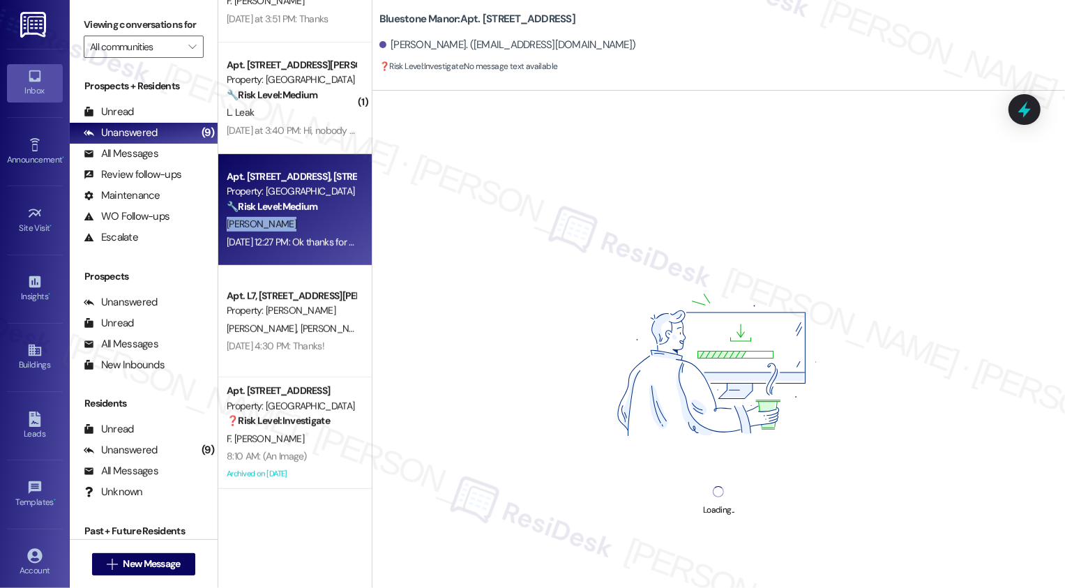
click at [291, 222] on div "[PERSON_NAME]" at bounding box center [291, 223] width 132 height 17
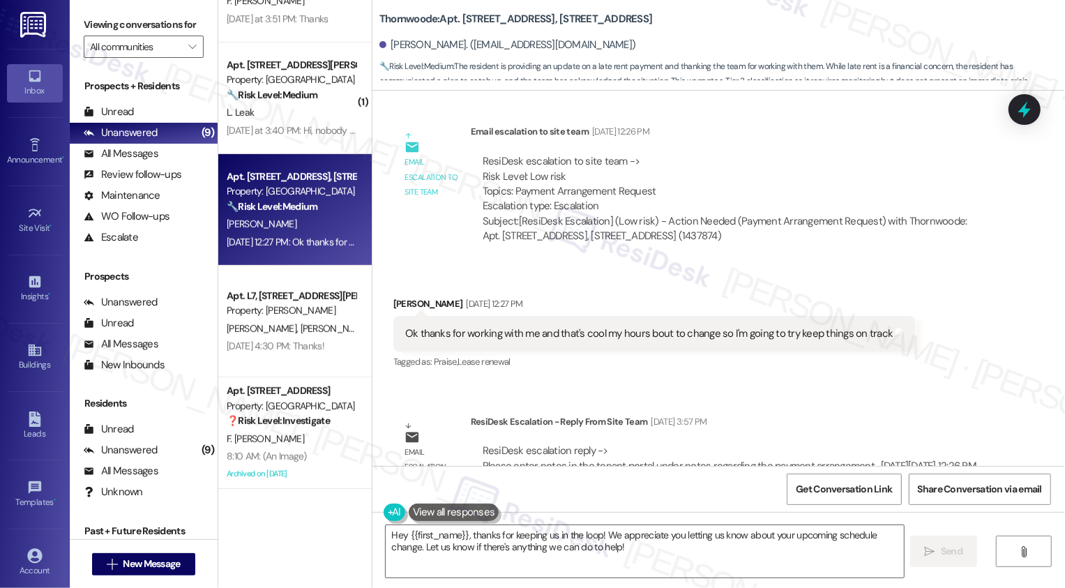
scroll to position [1368, 0]
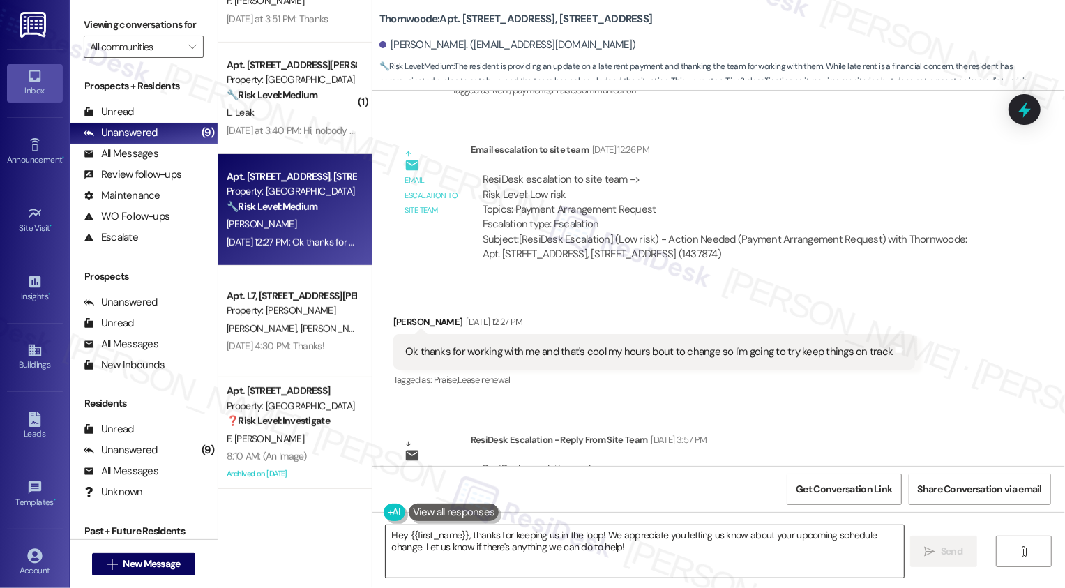
click at [481, 538] on textarea "Hey {{first_name}}, thanks for keeping us in the loop! We appreciate you lettin…" at bounding box center [645, 551] width 518 height 52
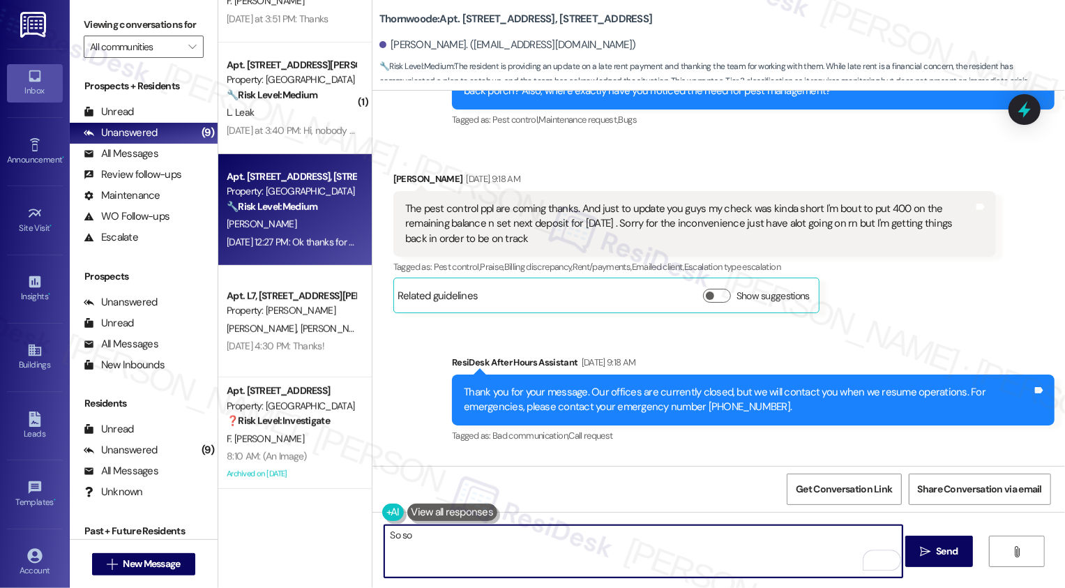
scroll to position [859, 0]
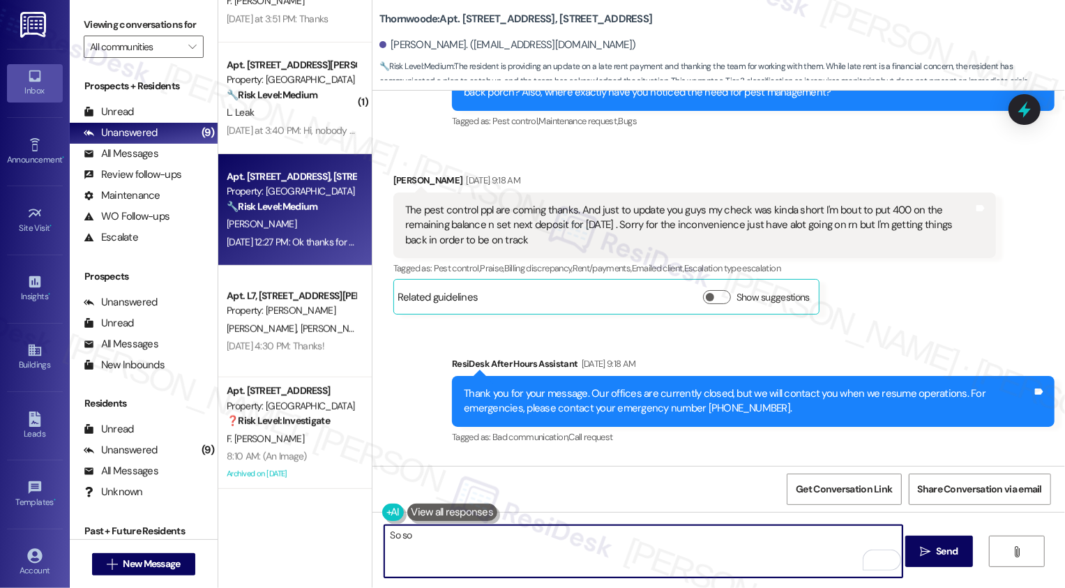
type textarea "So so"
click at [665, 445] on div "Sent via SMS ResiDesk After Hours Assistant [DATE] 9:18 AM Thank you for your m…" at bounding box center [718, 472] width 692 height 295
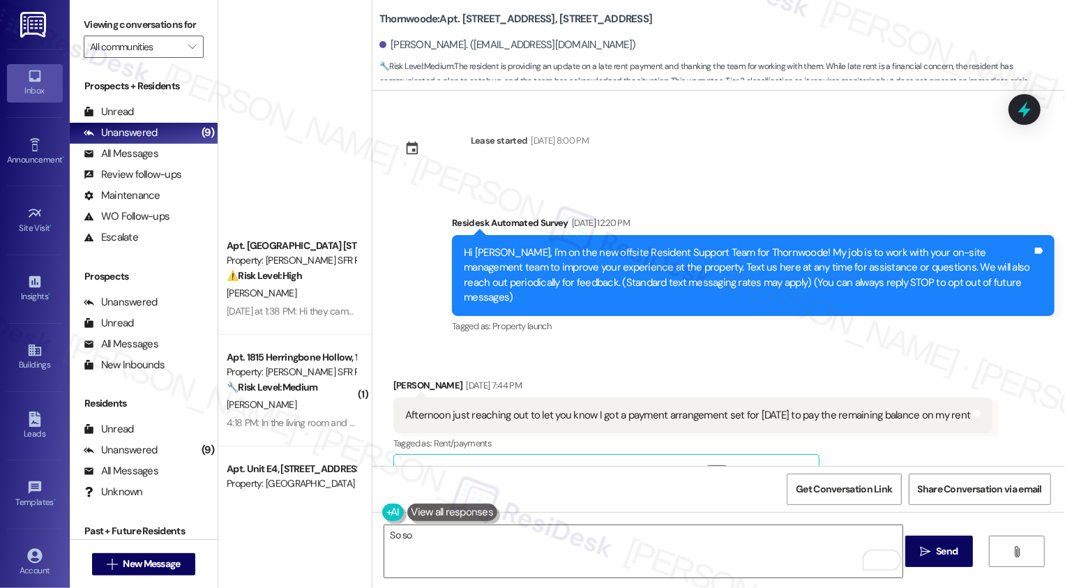
scroll to position [1541, 0]
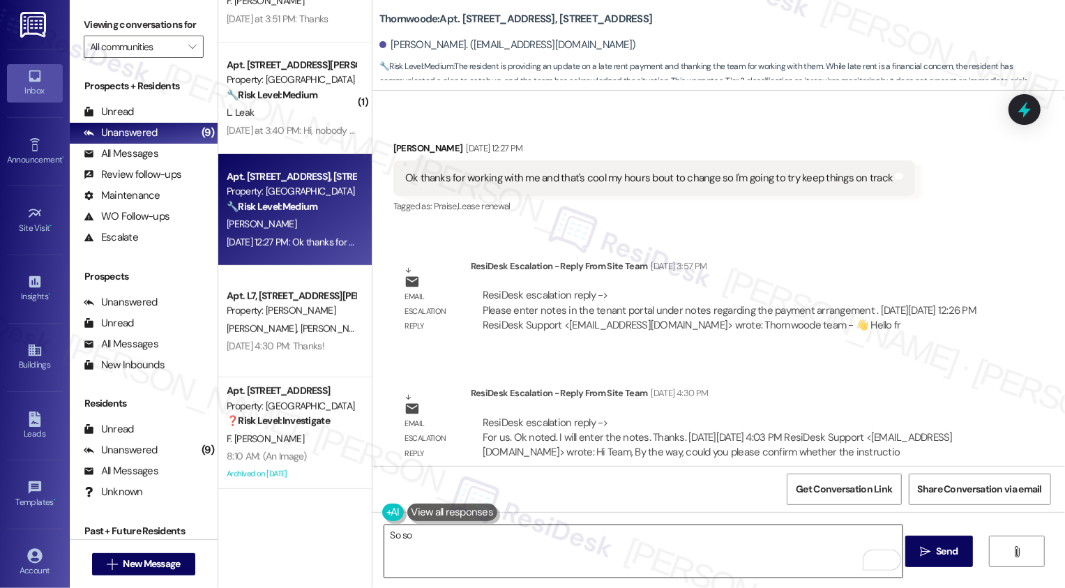
click at [434, 559] on textarea "So so" at bounding box center [643, 551] width 518 height 52
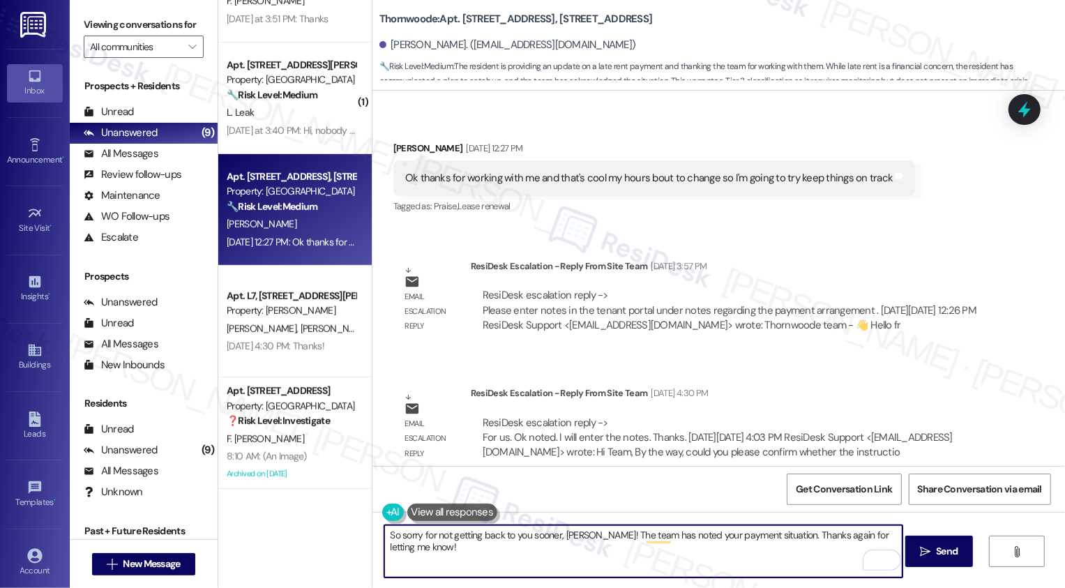
drag, startPoint x: 829, startPoint y: 535, endPoint x: 838, endPoint y: 552, distance: 19.0
click at [838, 551] on textarea "So sorry for not getting back to you sooner, Kyler! The team has noted your pay…" at bounding box center [643, 551] width 518 height 52
type textarea "So sorry for not getting back to you sooner, Kyler! The team has noted your pay…"
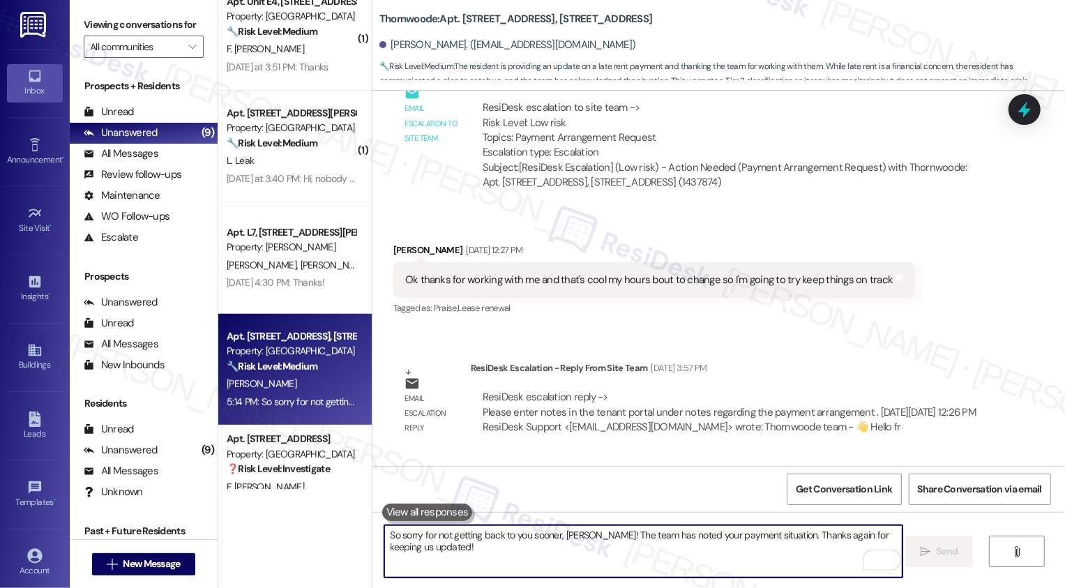
scroll to position [429, 0]
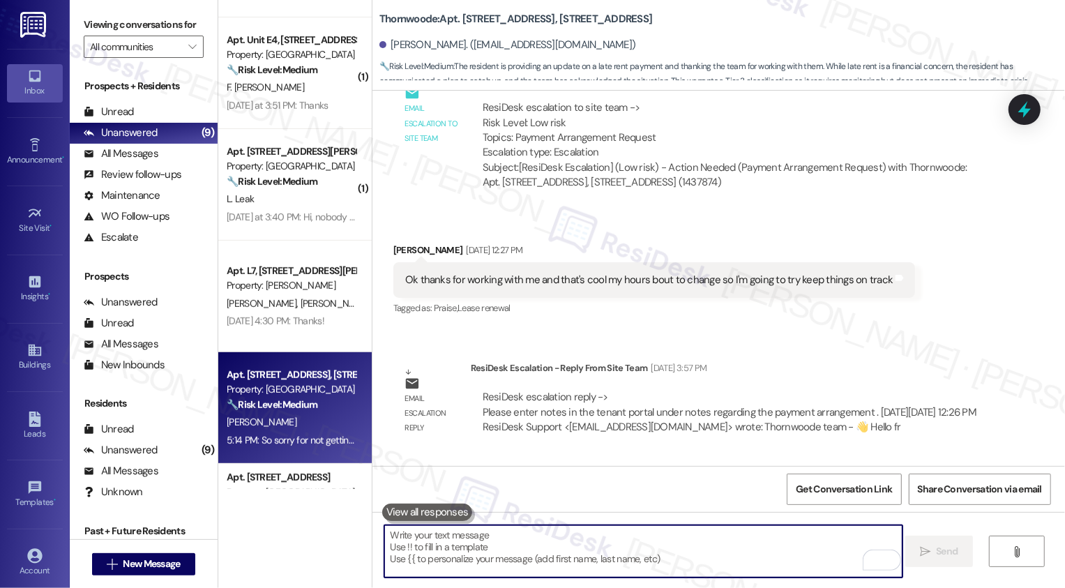
click at [287, 197] on div "L. Leak" at bounding box center [291, 198] width 132 height 17
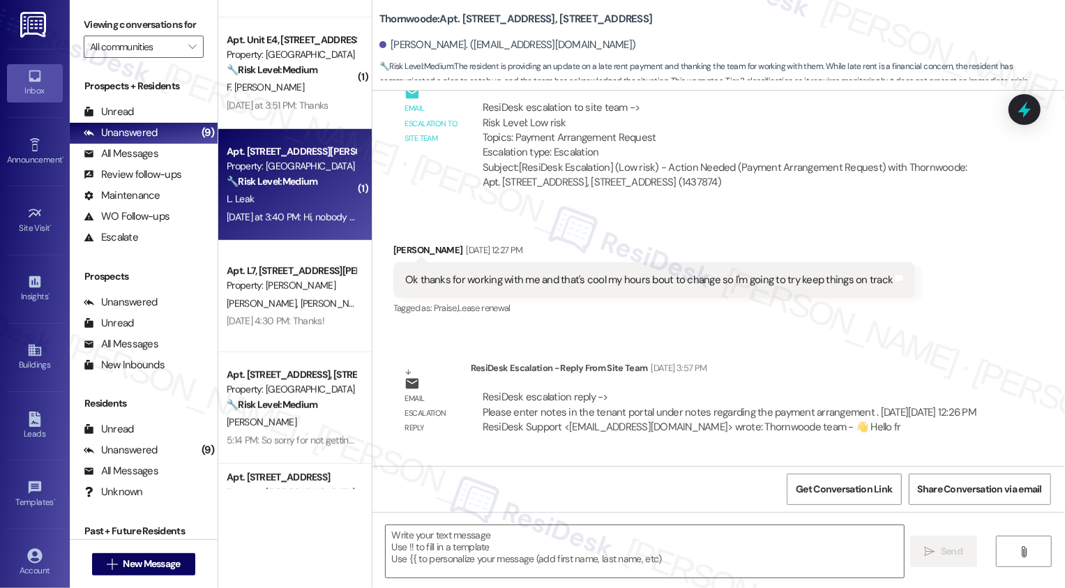
type textarea "Fetching suggested responses. Please feel free to read through the conversation…"
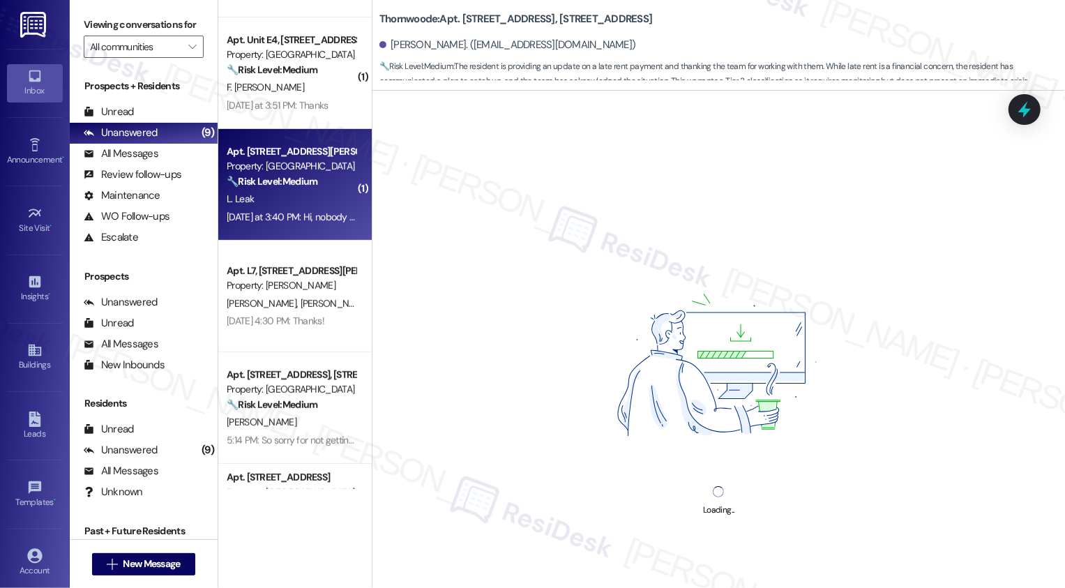
click at [287, 197] on div "L. Leak" at bounding box center [291, 198] width 132 height 17
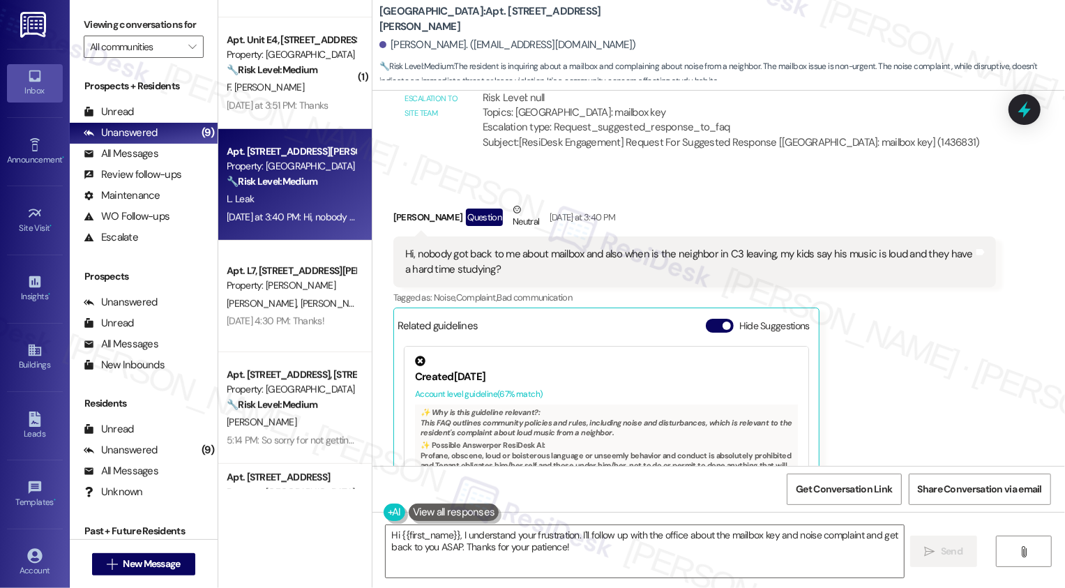
scroll to position [1143, 0]
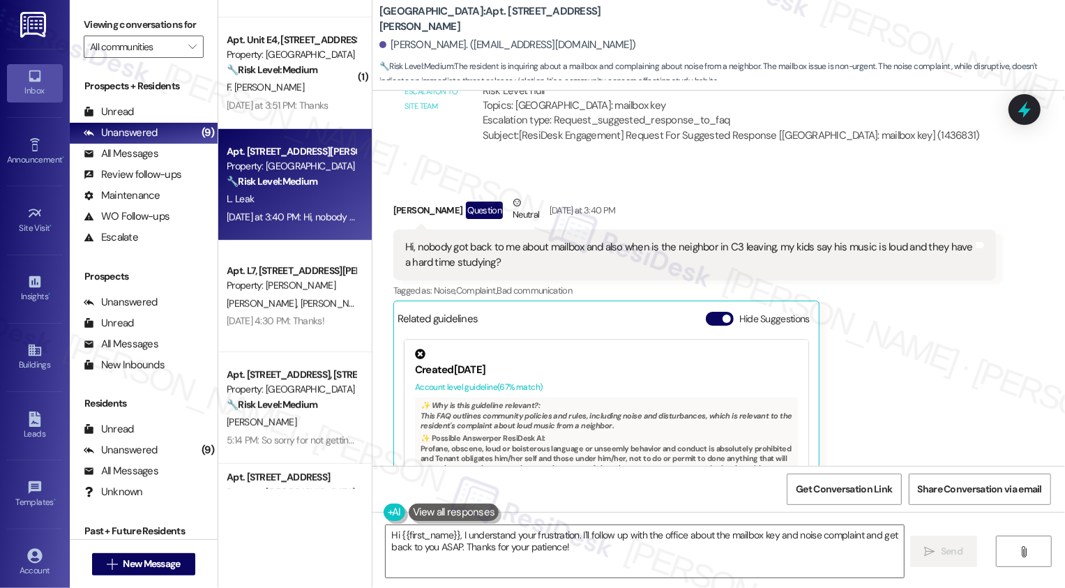
click at [393, 211] on div "Lakisha Leak Question Neutral Yesterday at 3:40 PM" at bounding box center [694, 212] width 602 height 34
click at [535, 540] on textarea "Hi {{first_name}}, I understand your frustration. I'll follow up with the offic…" at bounding box center [645, 551] width 518 height 52
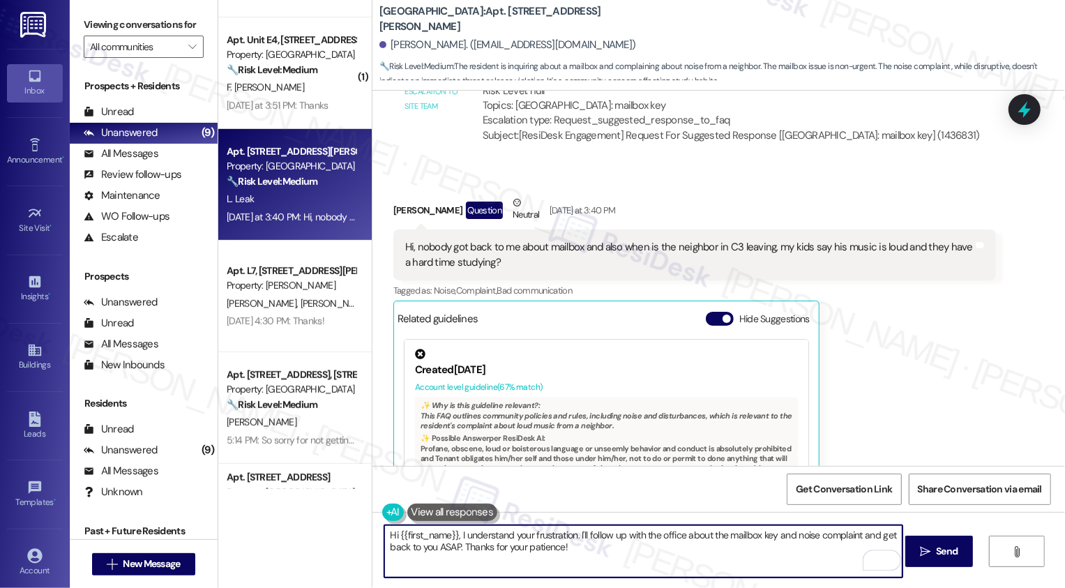
drag, startPoint x: 554, startPoint y: 534, endPoint x: 570, endPoint y: 533, distance: 16.0
click at [570, 535] on textarea "Hi {{first_name}}, I understand your frustration. I'll follow up with the offic…" at bounding box center [643, 551] width 518 height 52
click at [598, 542] on textarea "Hi {{first_name}}, thanks for reaching out! I'll follow up with the office abou…" at bounding box center [643, 551] width 518 height 52
click at [716, 549] on textarea "Hi {{first_name}}, thanks for reaching out! I'll follow up again with the offic…" at bounding box center [643, 551] width 518 height 52
drag, startPoint x: 770, startPoint y: 535, endPoint x: 784, endPoint y: 555, distance: 24.4
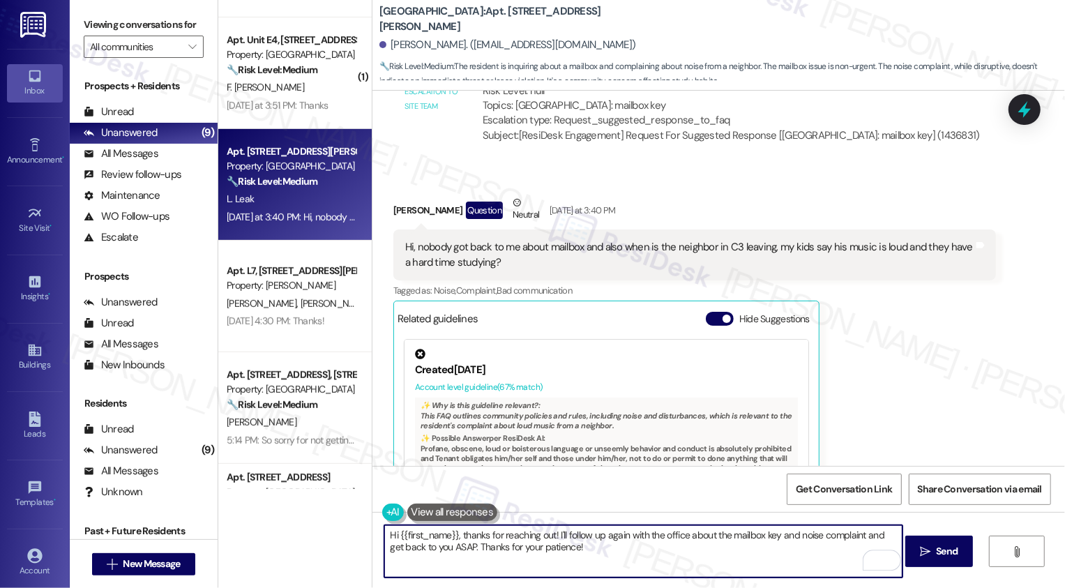
click at [784, 555] on textarea "Hi {{first_name}}, thanks for reaching out! I'll follow up again with the offic…" at bounding box center [643, 551] width 518 height 52
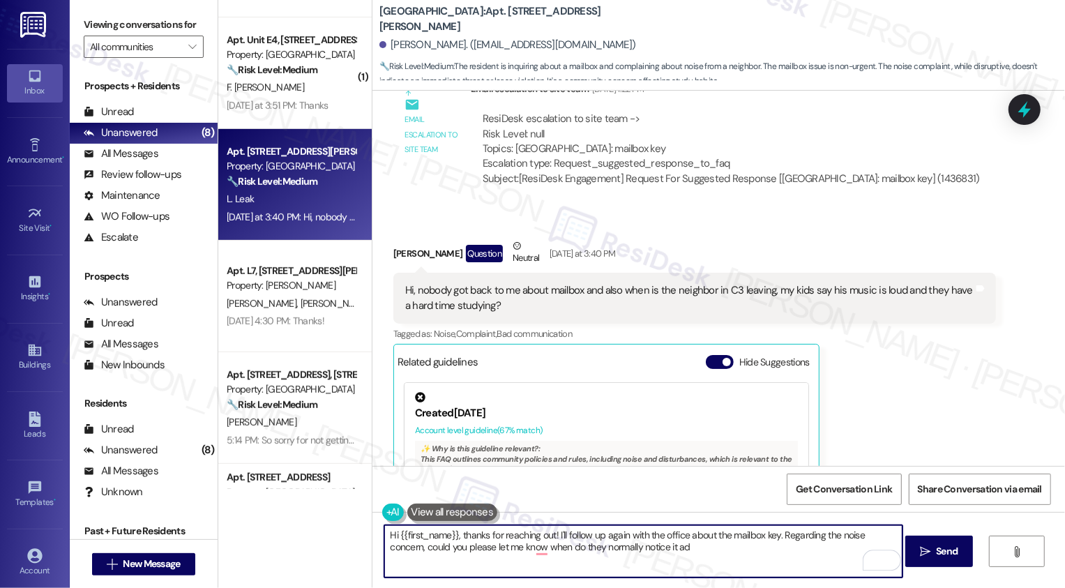
scroll to position [1090, 0]
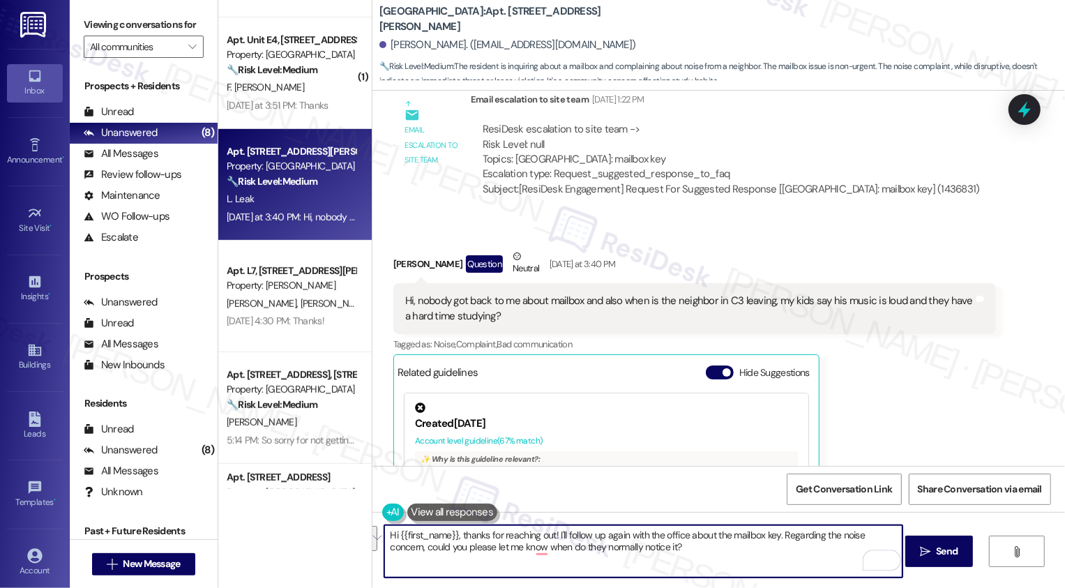
click at [646, 555] on textarea "Hi {{first_name}}, thanks for reaching out! I'll follow up again with the offic…" at bounding box center [643, 551] width 518 height 52
click at [865, 559] on div "Rewrite with Grammarly" at bounding box center [872, 560] width 15 height 16
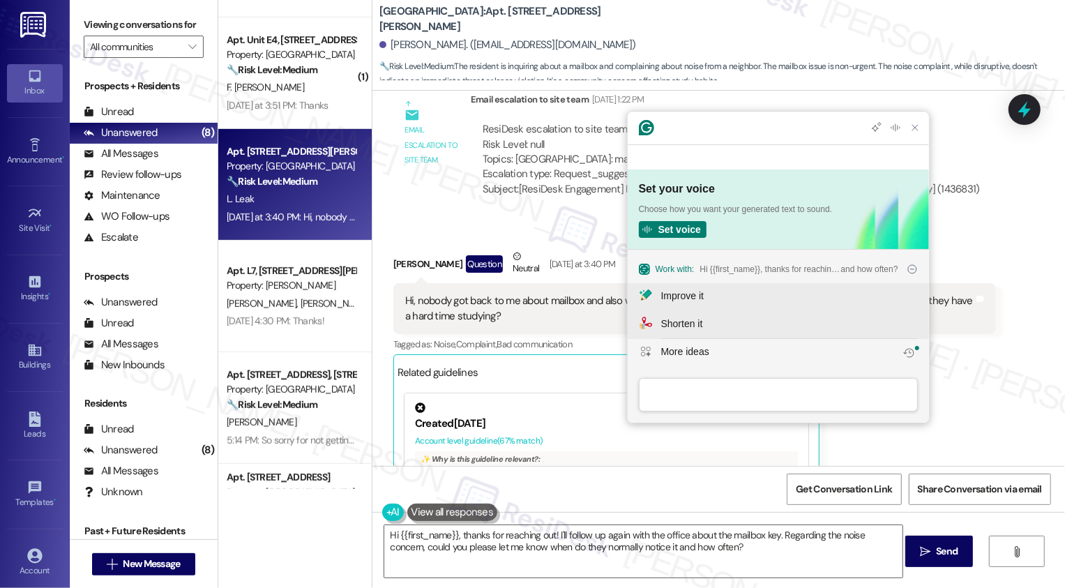
click at [682, 298] on div "Improve it" at bounding box center [682, 296] width 43 height 15
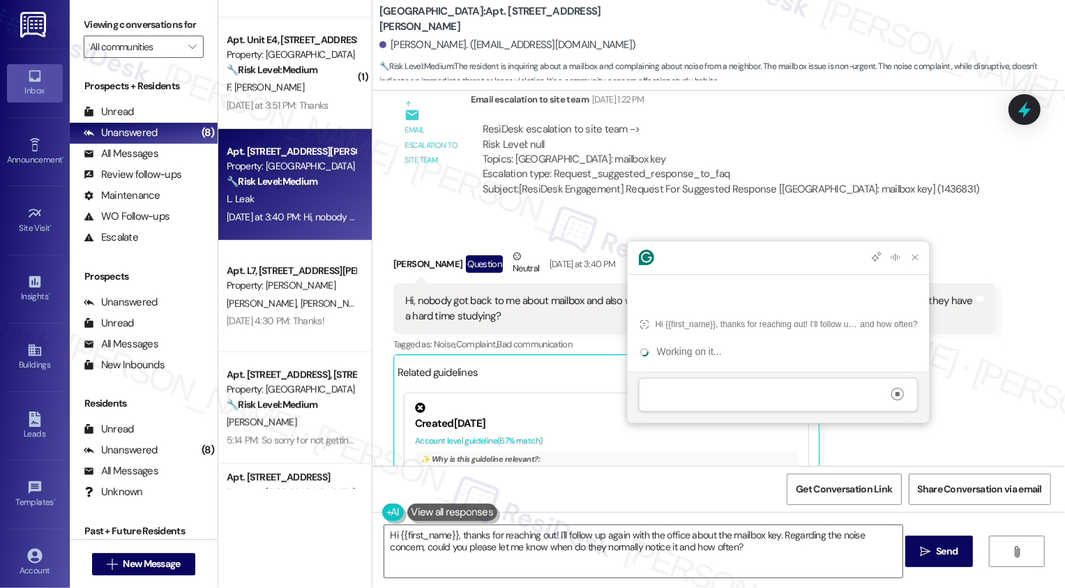
scroll to position [0, 0]
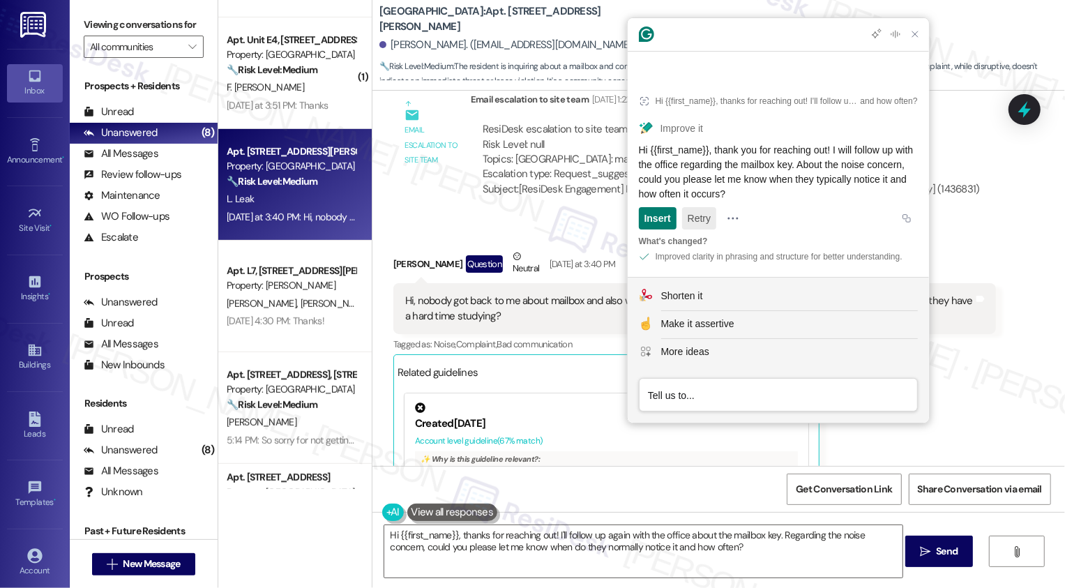
click at [703, 208] on button "Retry" at bounding box center [699, 218] width 34 height 22
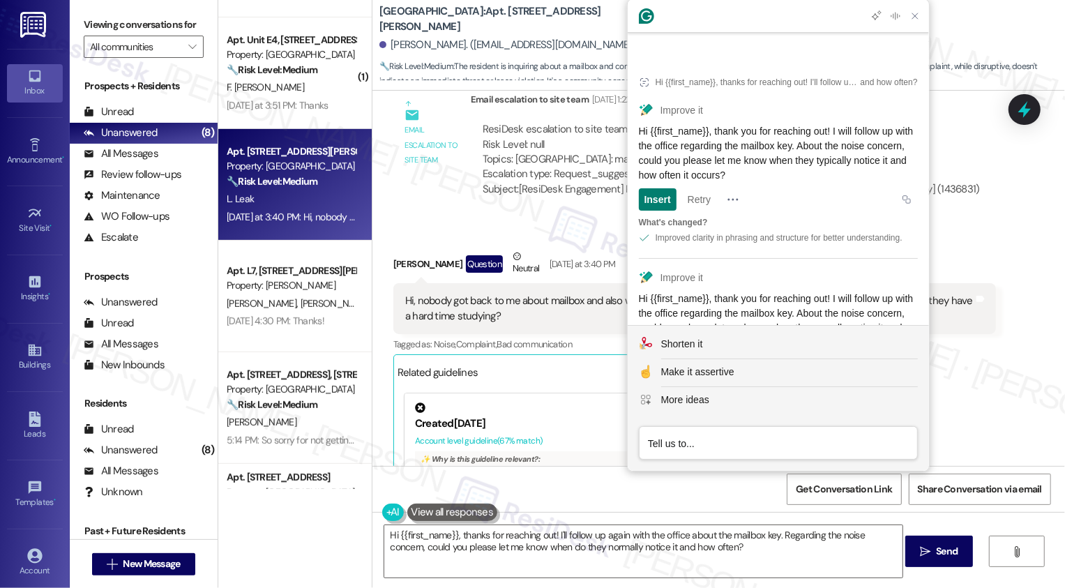
scroll to position [87, 0]
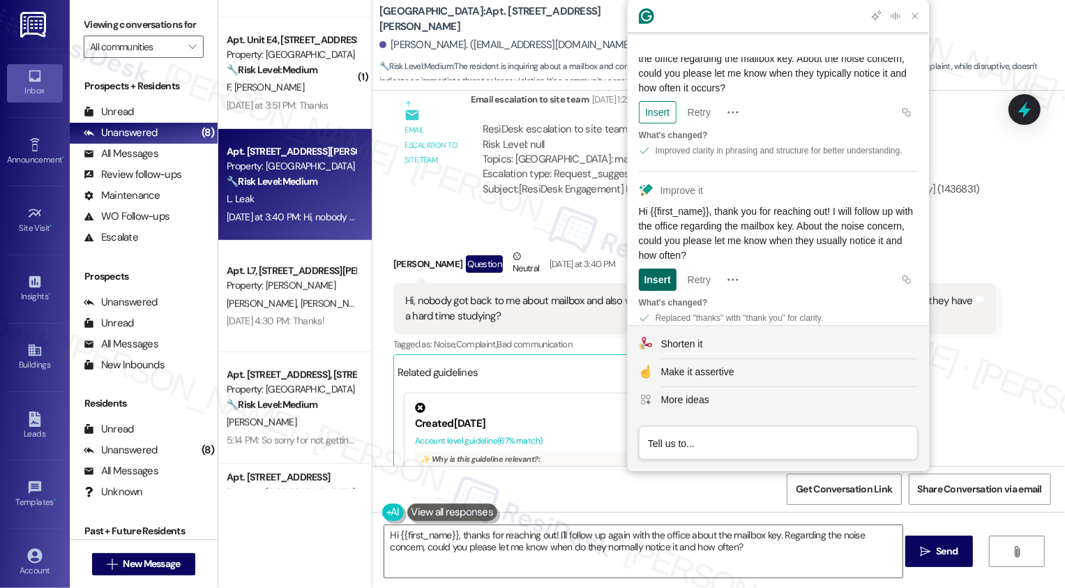
click at [655, 268] on div "Insert" at bounding box center [657, 279] width 26 height 22
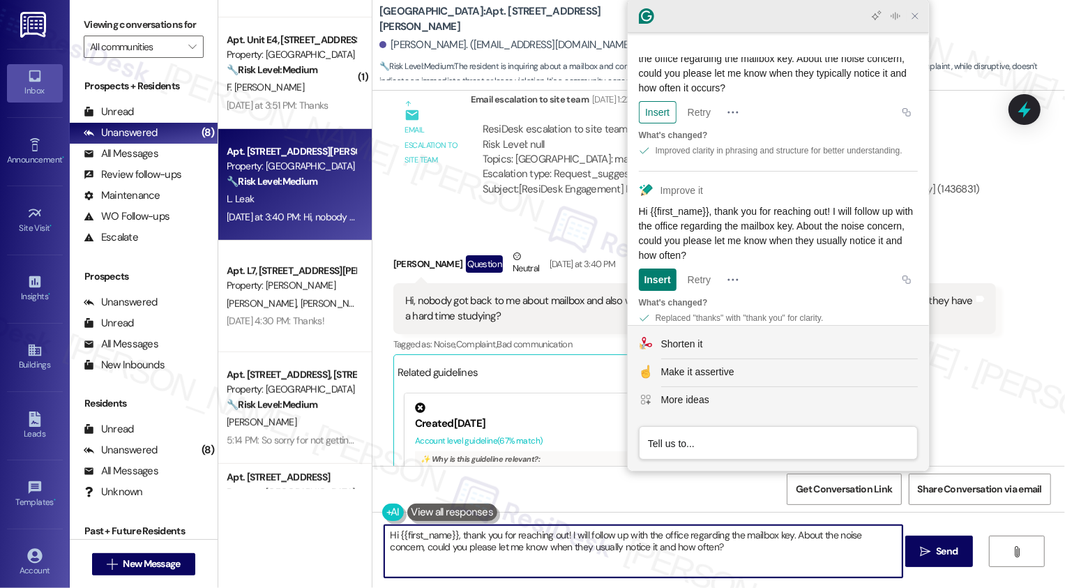
click at [917, 19] on icon "Close Grammarly Assistant" at bounding box center [914, 15] width 11 height 11
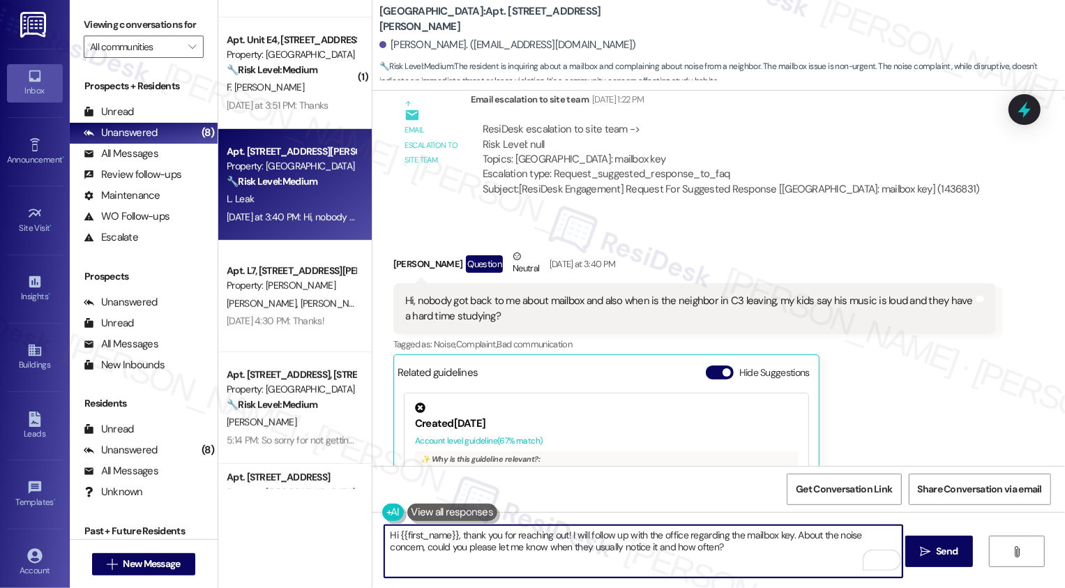
click at [488, 536] on textarea "Hi {{first_name}}, thank you for reaching out! I will follow up with the office…" at bounding box center [643, 551] width 518 height 52
click at [696, 557] on textarea "Hi {{first_name}}, thank you for reaching out! I will follow up with the office…" at bounding box center [643, 551] width 518 height 52
click at [555, 535] on textarea "Hi {{first_name}}, thank you for reaching out! I will follow up with the office…" at bounding box center [643, 551] width 518 height 52
click at [685, 551] on textarea "Hi {{first_name}}, thank you for reaching out! I will follow up with the office…" at bounding box center [643, 551] width 518 height 52
type textarea "Hi {{first_name}}, thank you for reaching out! I will follow up with the office…"
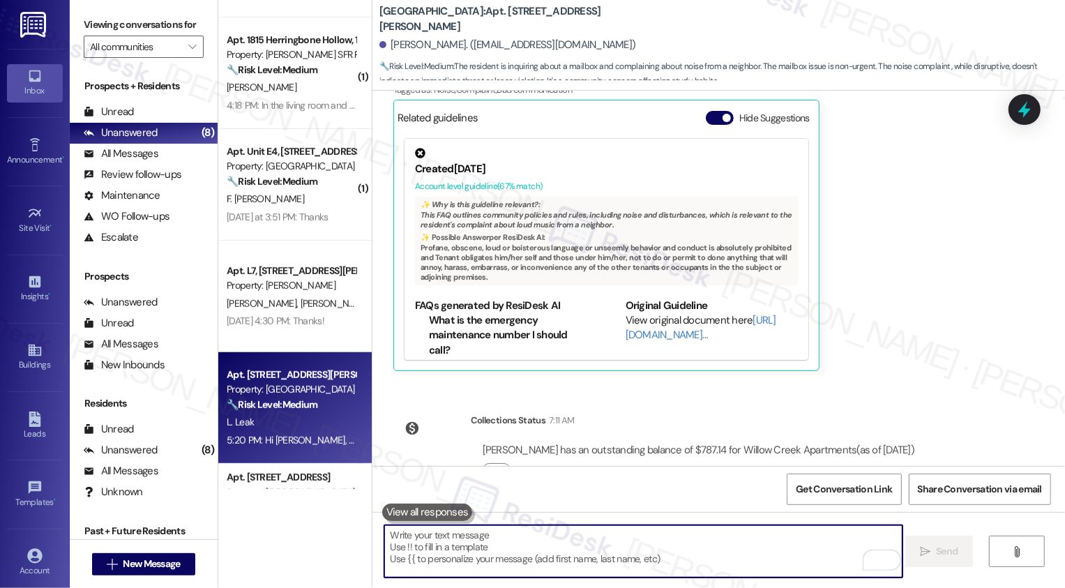
scroll to position [1390, 0]
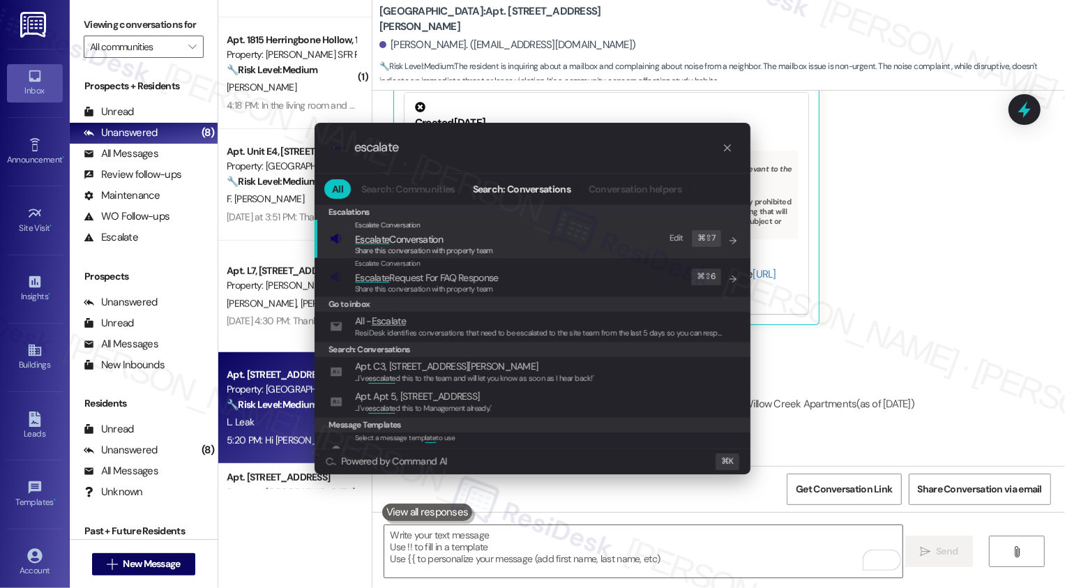
type input "escalate"
click at [374, 247] on span "Share this conversation with property team" at bounding box center [424, 250] width 138 height 10
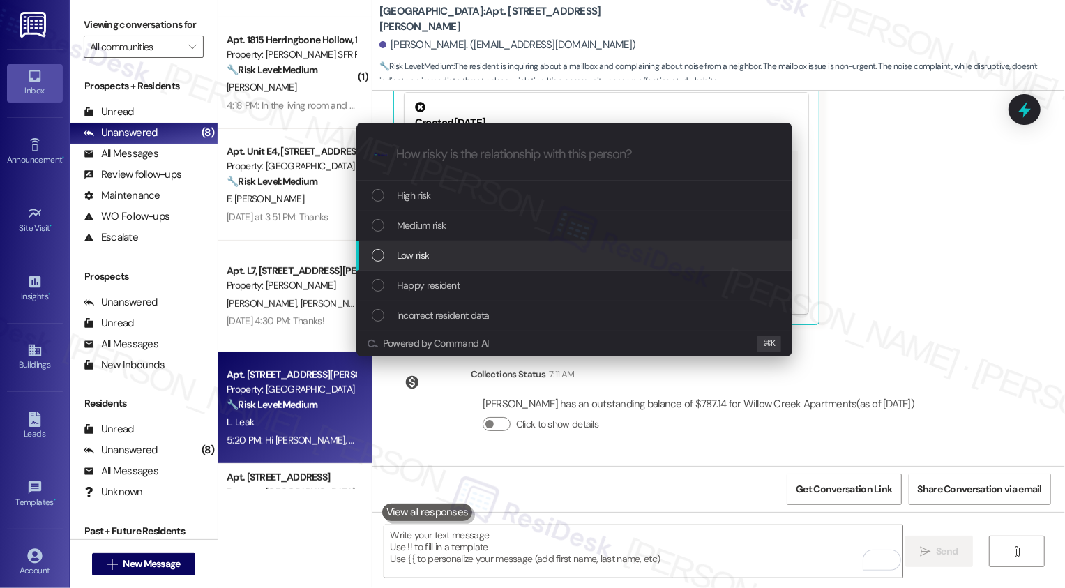
click at [432, 253] on div "Low risk" at bounding box center [576, 254] width 408 height 15
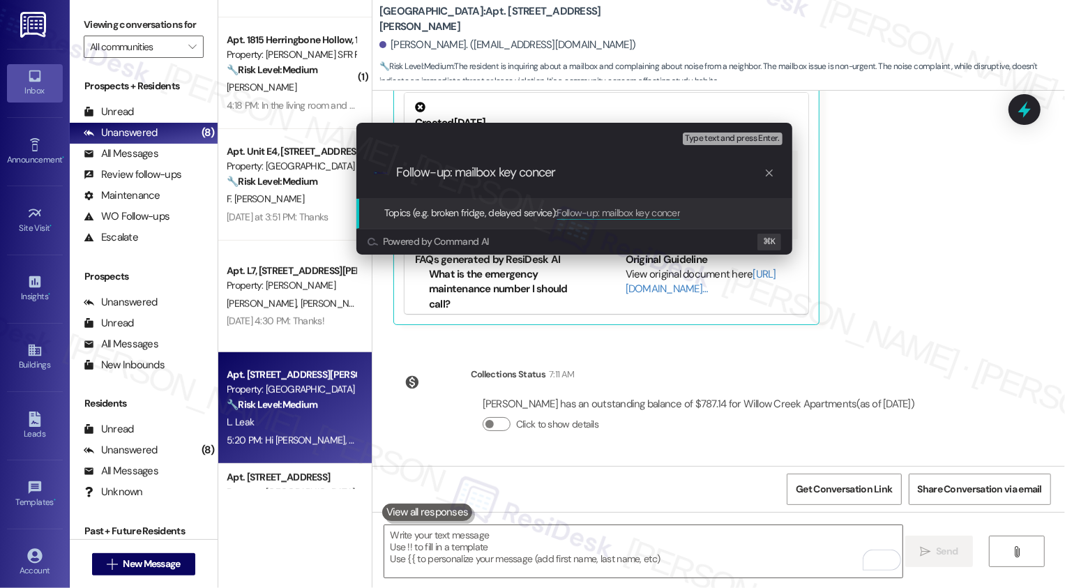
type input "Follow-up: mailbox key concern"
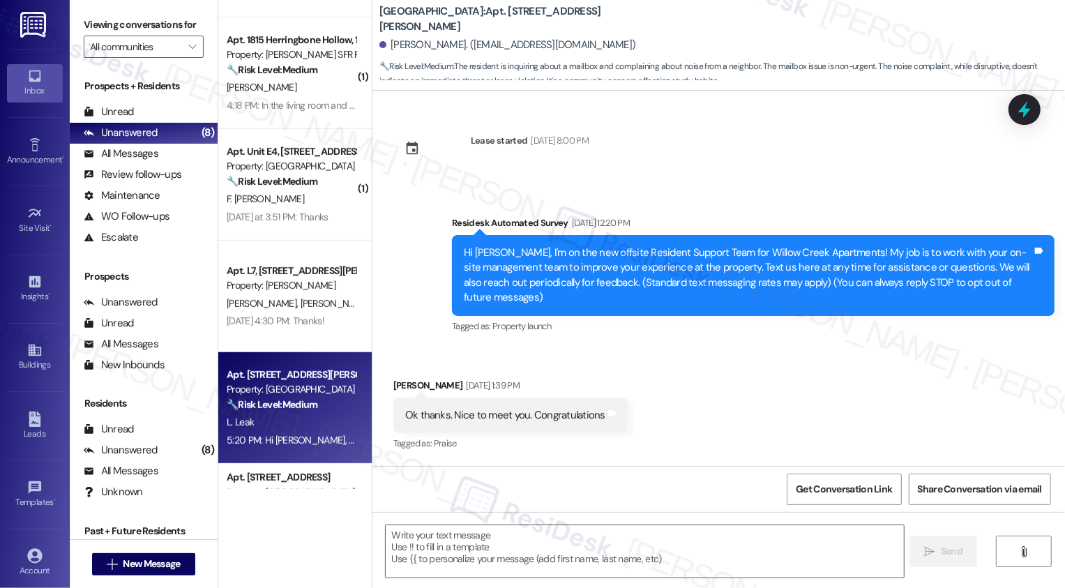
type textarea "Fetching suggested responses. Please feel free to read through the conversation…"
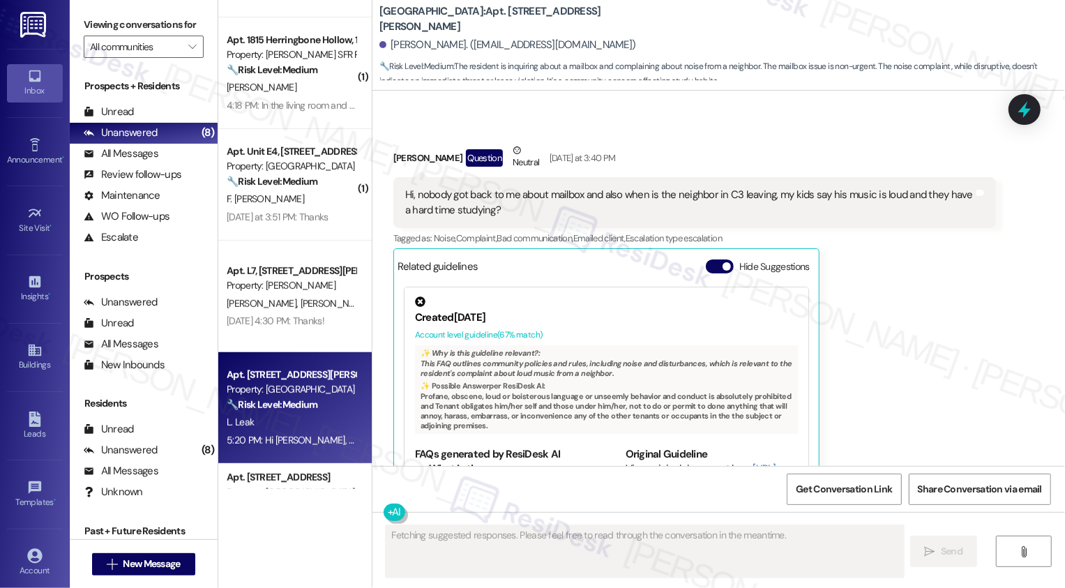
scroll to position [1520, 0]
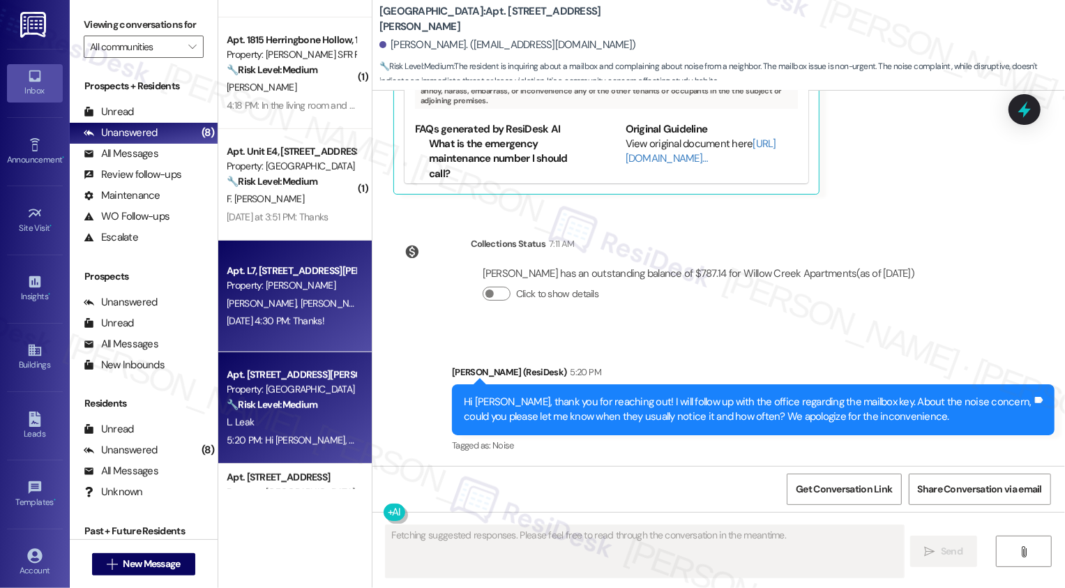
click at [322, 308] on div "D. Welch J. Shy" at bounding box center [291, 303] width 132 height 17
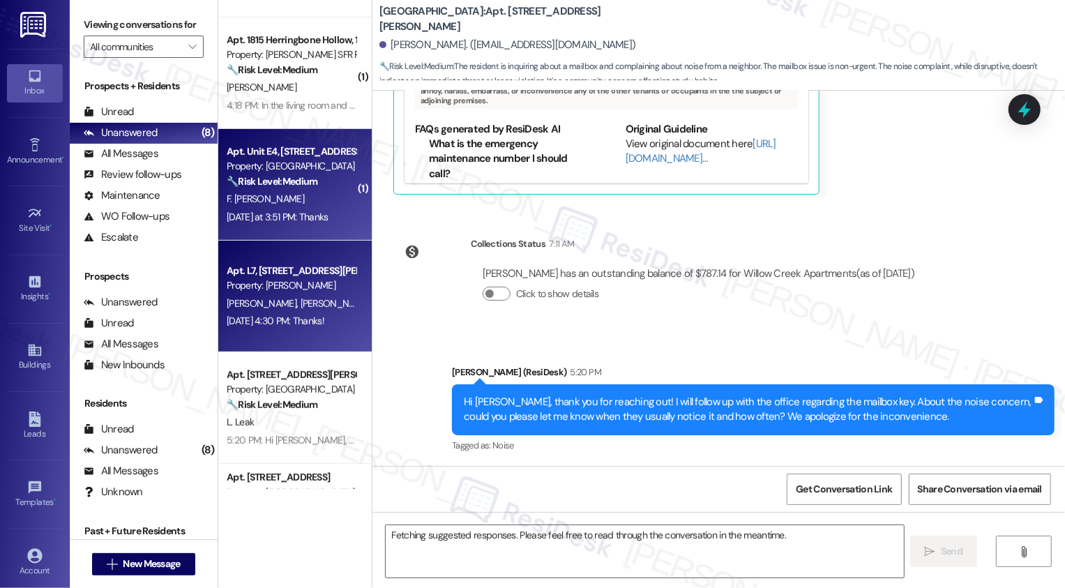
click at [302, 228] on div "Apt. Unit E4, 982 Smith Street Property: Willow Creek Apartments 🔧 Risk Level: …" at bounding box center [294, 185] width 153 height 112
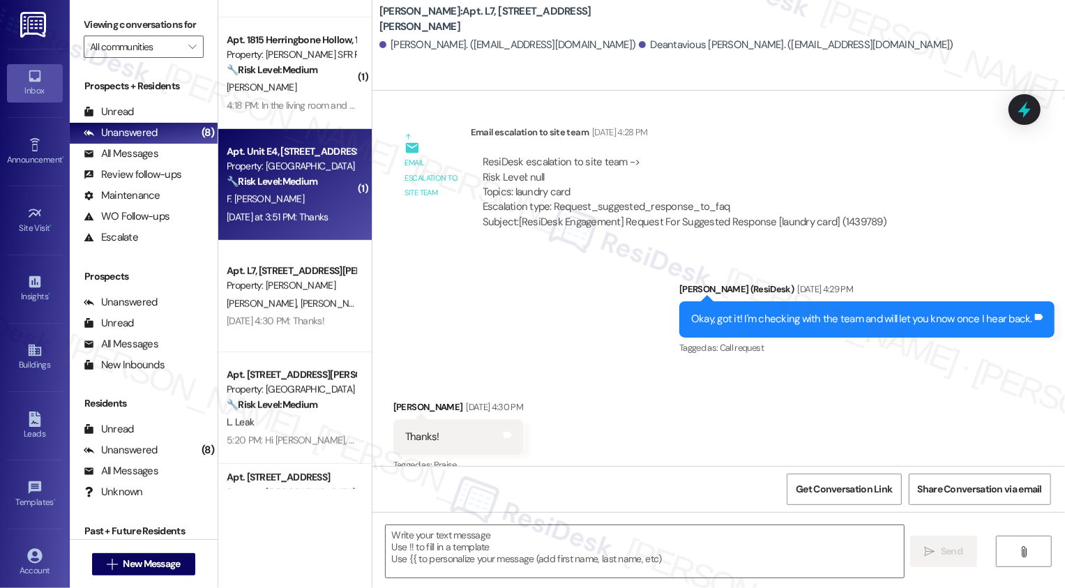
click at [302, 228] on div "Apt. Unit E4, 982 Smith Street Property: Willow Creek Apartments 🔧 Risk Level: …" at bounding box center [294, 185] width 153 height 112
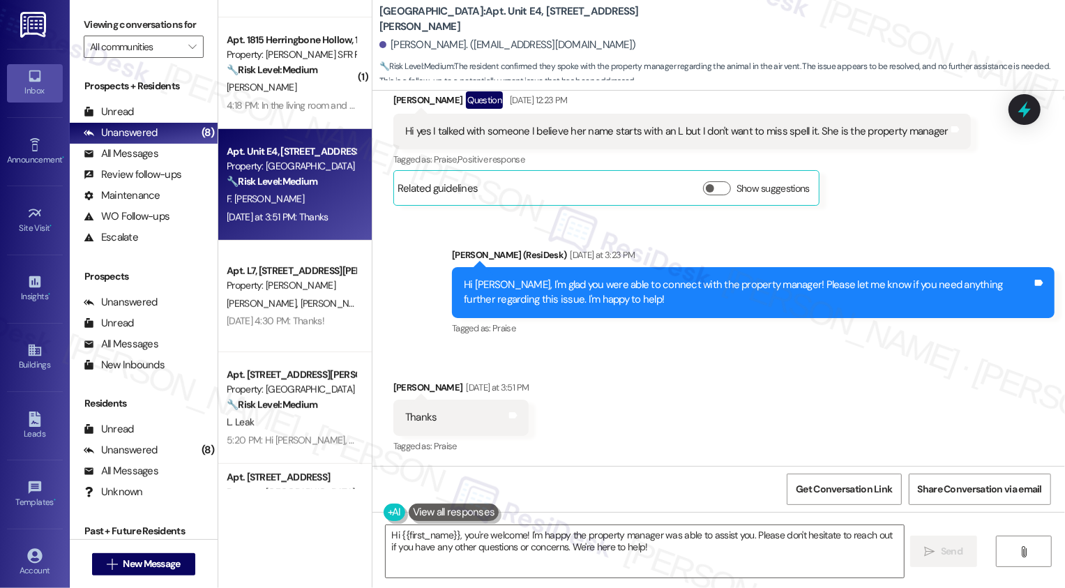
scroll to position [998, 0]
click at [564, 542] on textarea "Hi {{first_name}}, you're welcome! I'm happy the property manager was able to a…" at bounding box center [645, 551] width 518 height 52
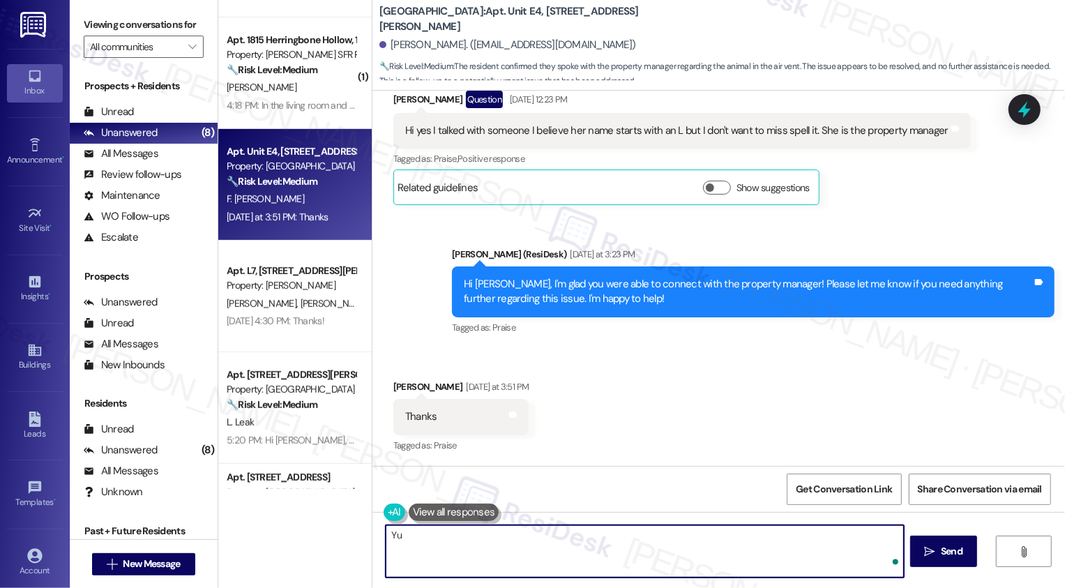
type textarea "Y"
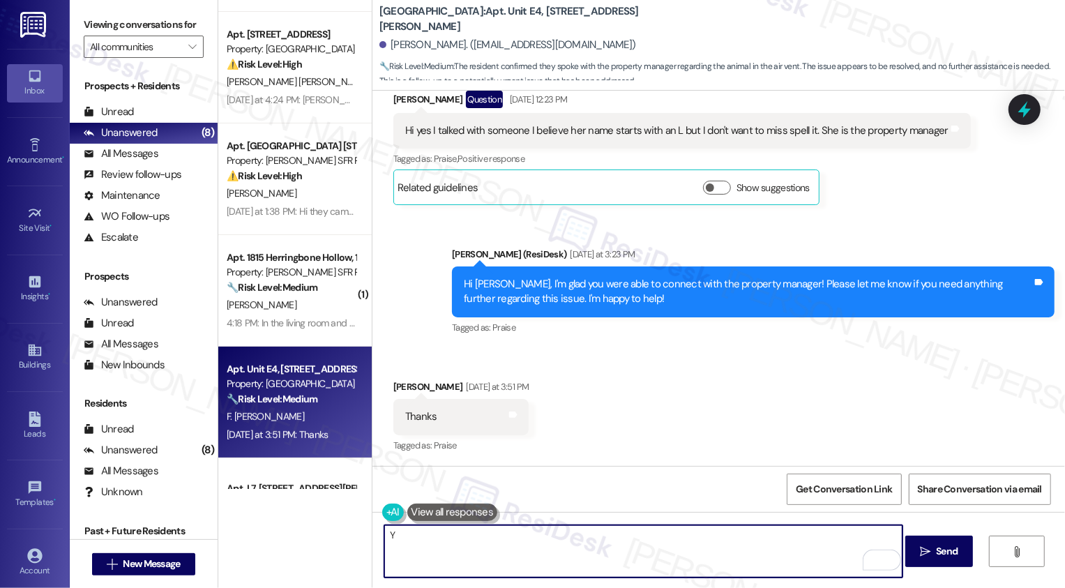
scroll to position [165, 0]
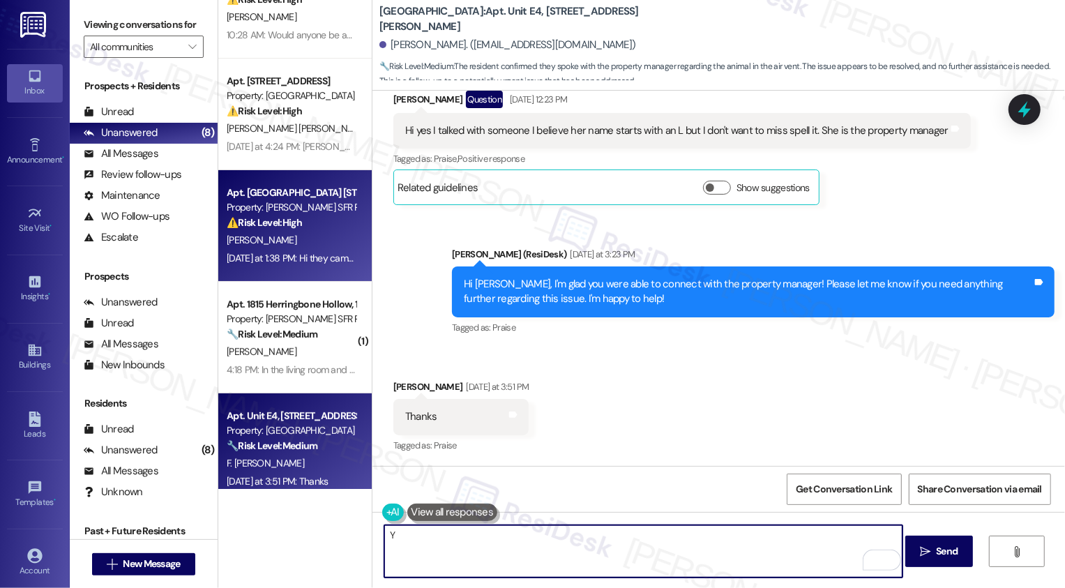
click at [287, 231] on div "[PERSON_NAME]" at bounding box center [291, 239] width 132 height 17
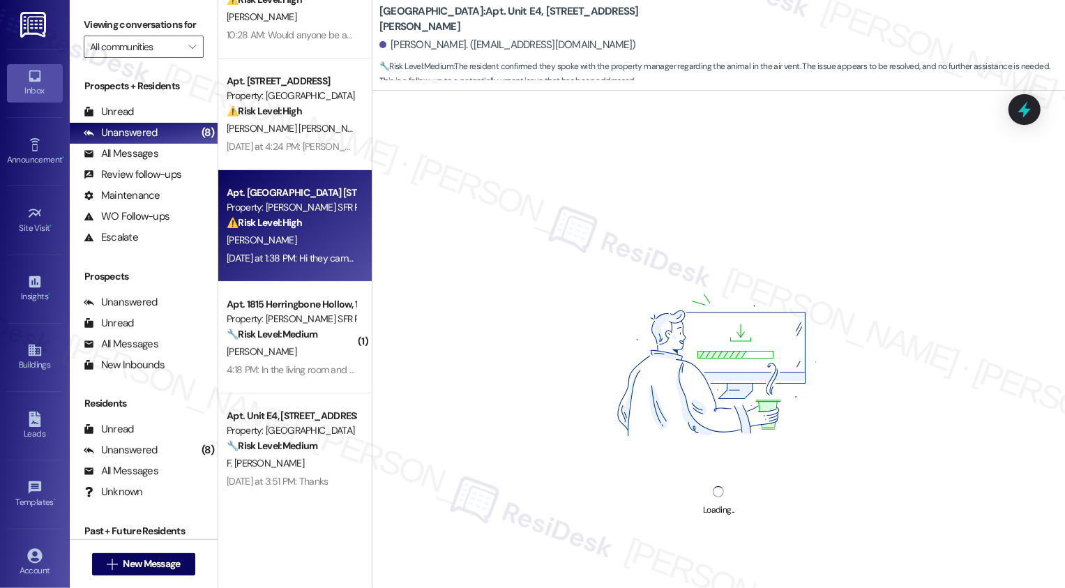
click at [287, 231] on div "[PERSON_NAME]" at bounding box center [291, 239] width 132 height 17
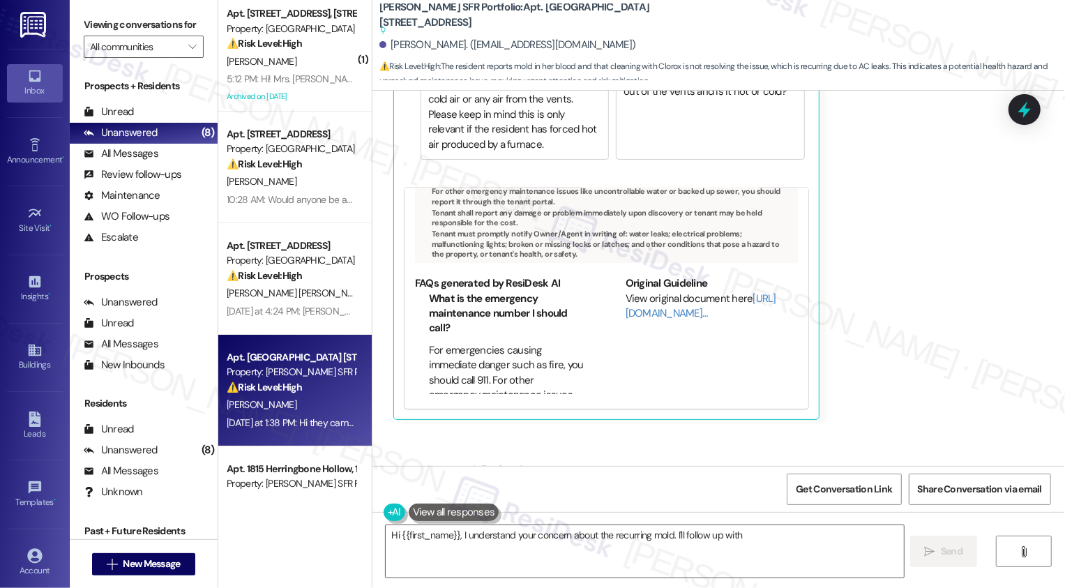
scroll to position [8428, 0]
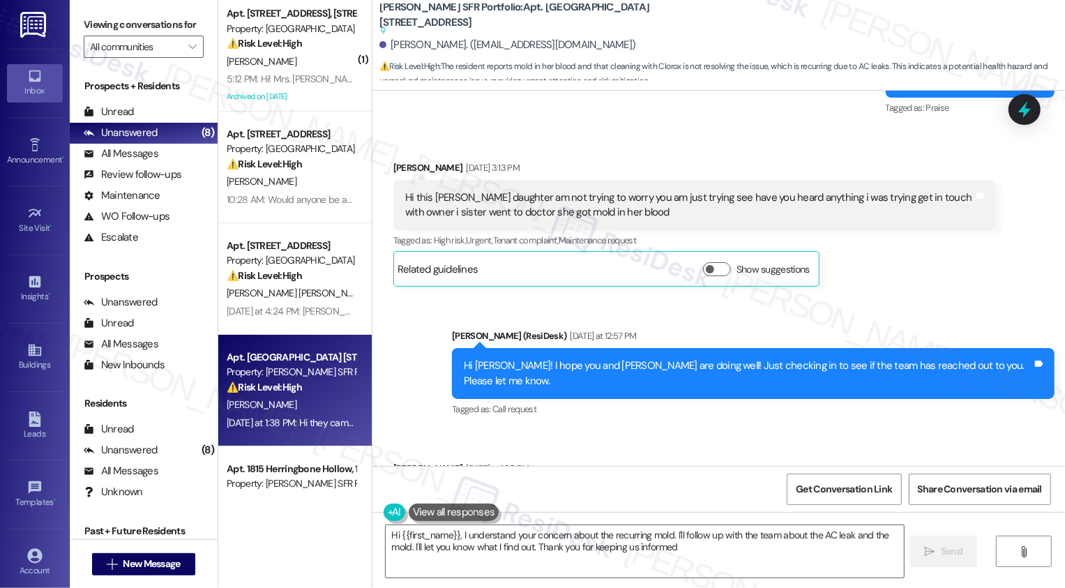
type textarea "Hi {{first_name}}, I understand your concern about the recurring mold. I'll fol…"
click at [499, 540] on textarea "Hi {{first_name}}, I understand your concern about the recurring mold. I'll fol…" at bounding box center [645, 551] width 518 height 52
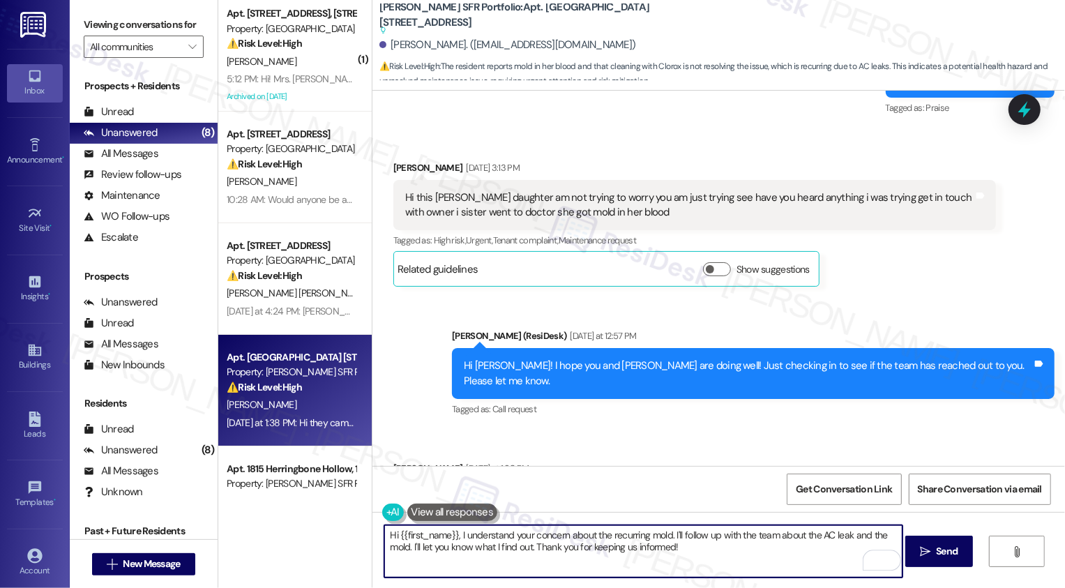
scroll to position [8990, 0]
